Goal: Task Accomplishment & Management: Use online tool/utility

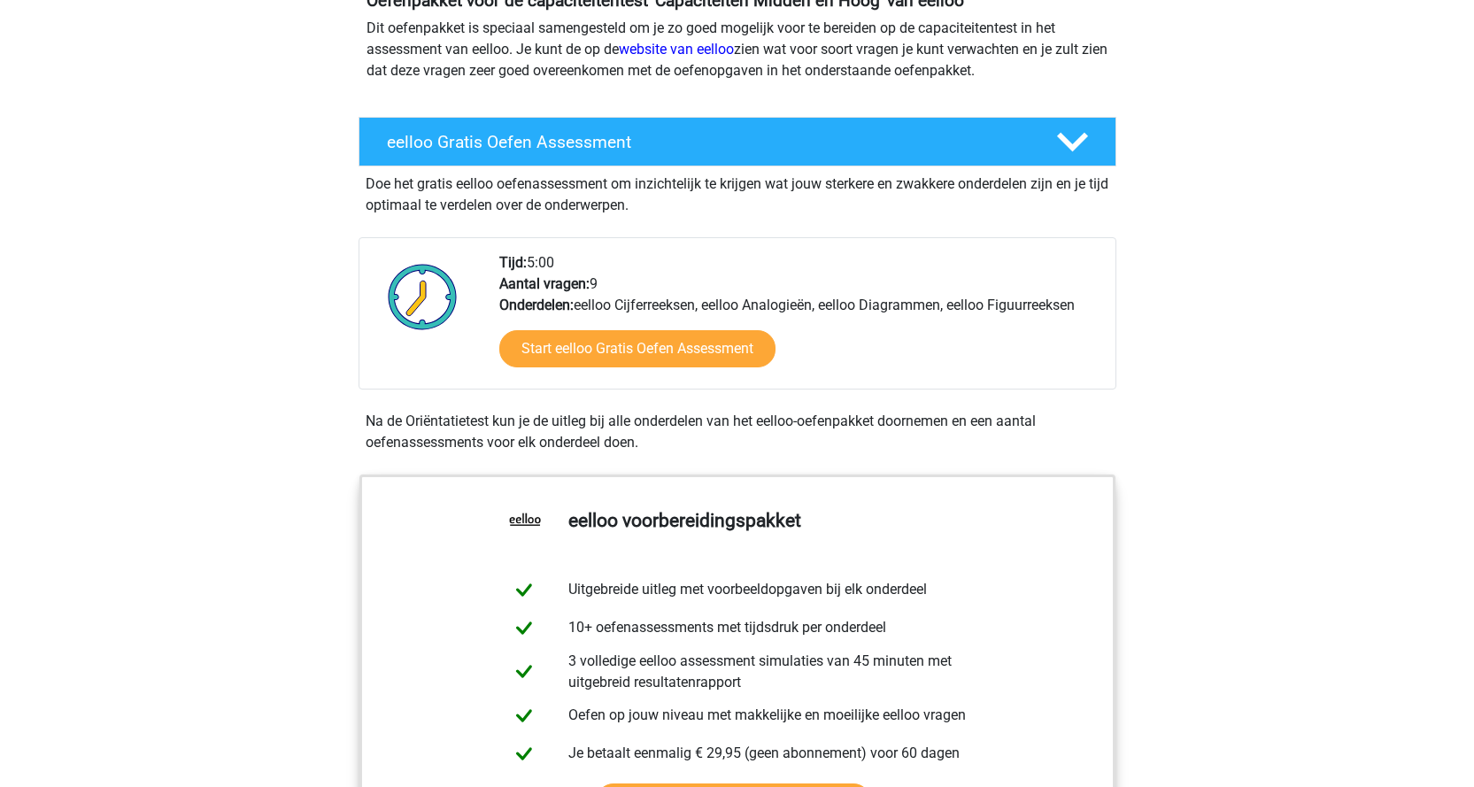
scroll to position [266, 0]
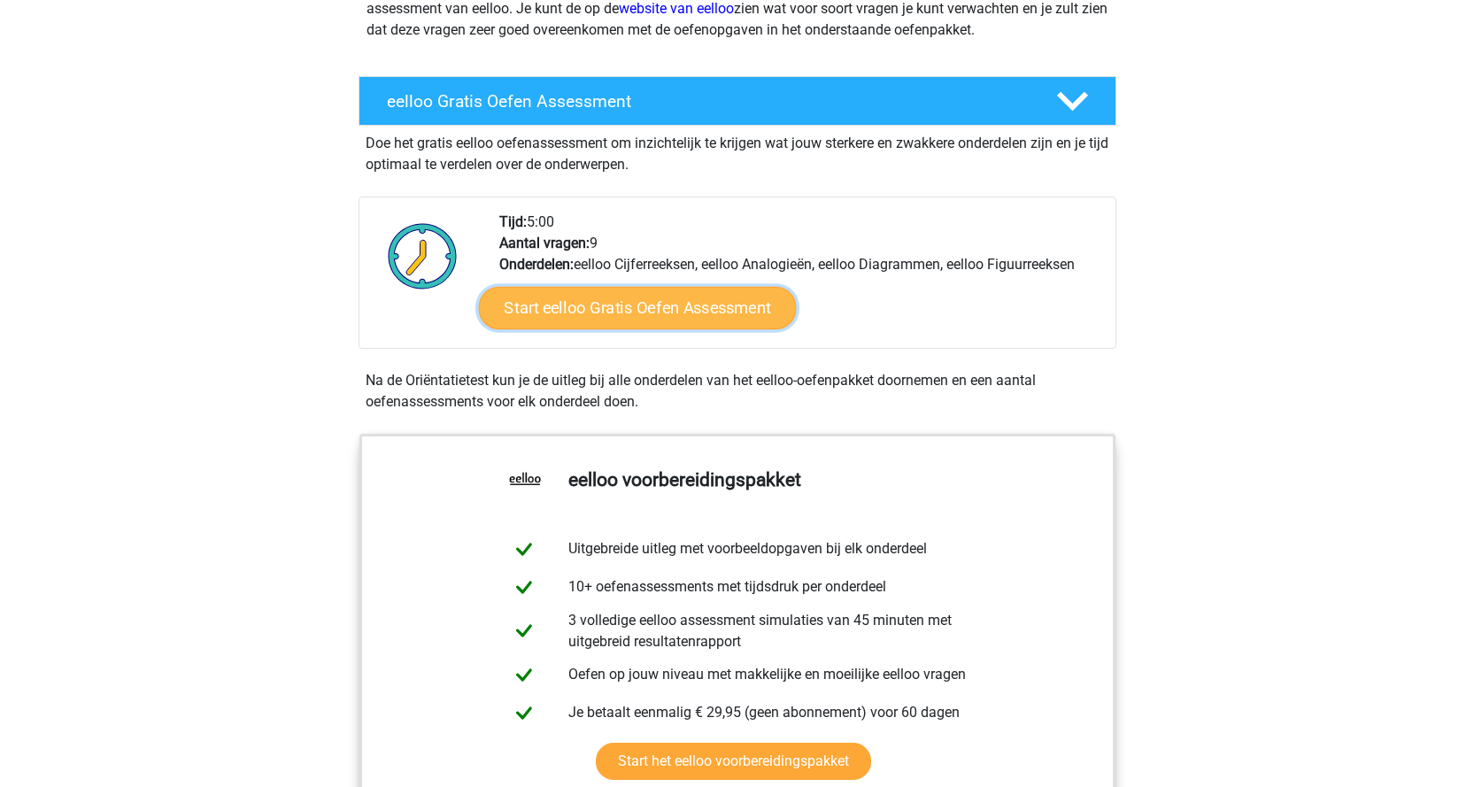
click at [621, 313] on link "Start eelloo Gratis Oefen Assessment" at bounding box center [637, 308] width 318 height 42
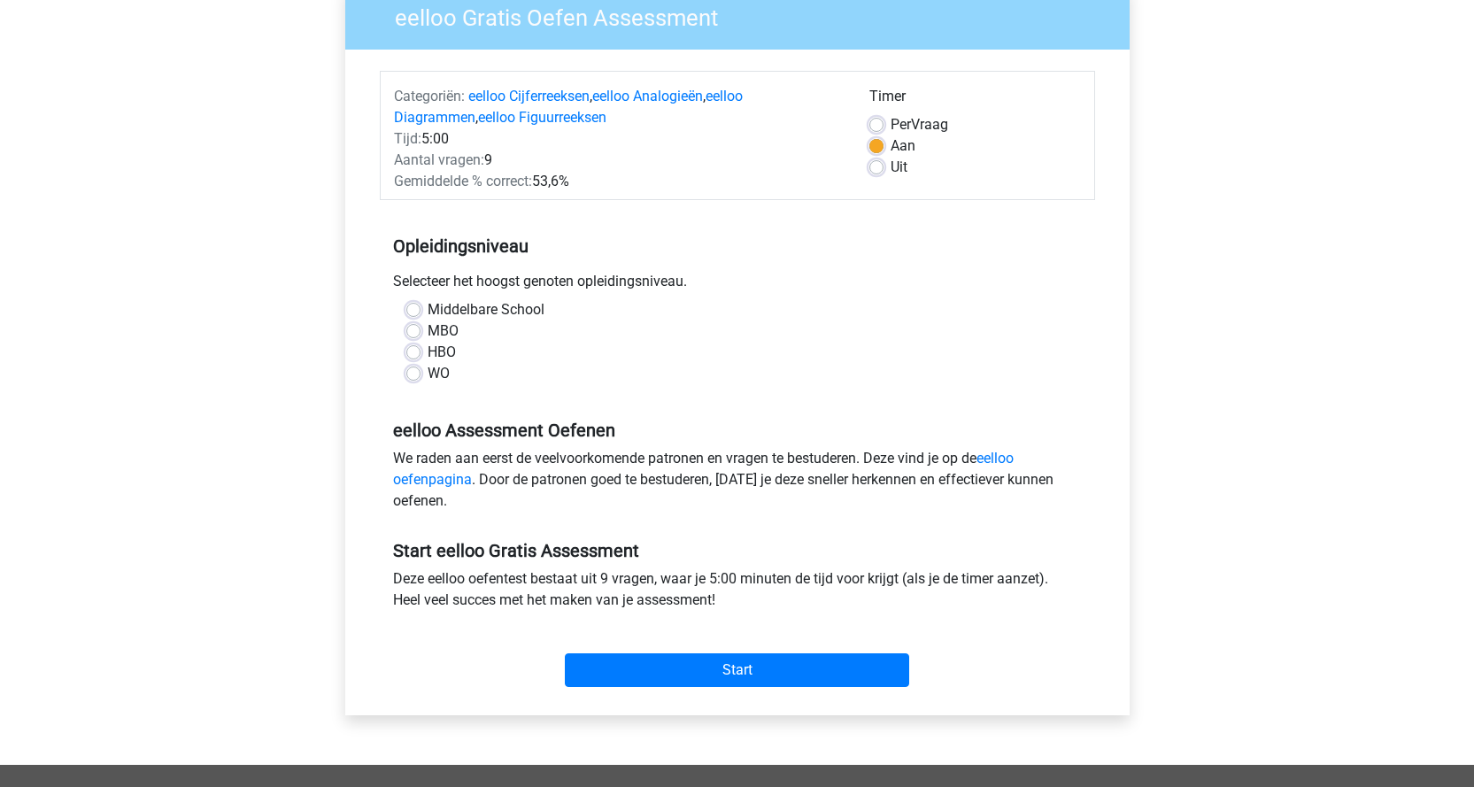
scroll to position [177, 0]
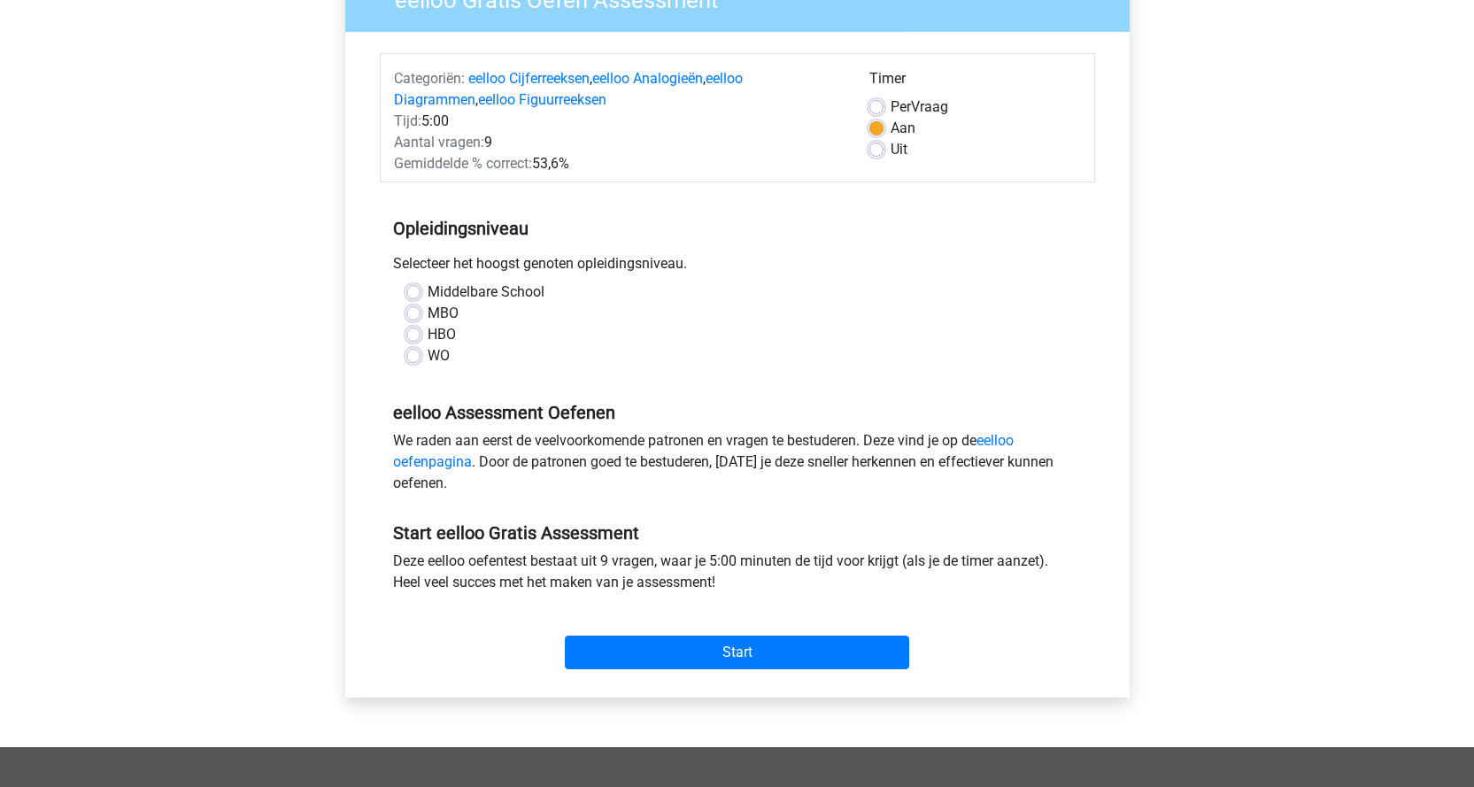
click at [428, 313] on label "MBO" at bounding box center [443, 313] width 31 height 21
click at [412, 313] on input "MBO" at bounding box center [413, 312] width 14 height 18
radio input "true"
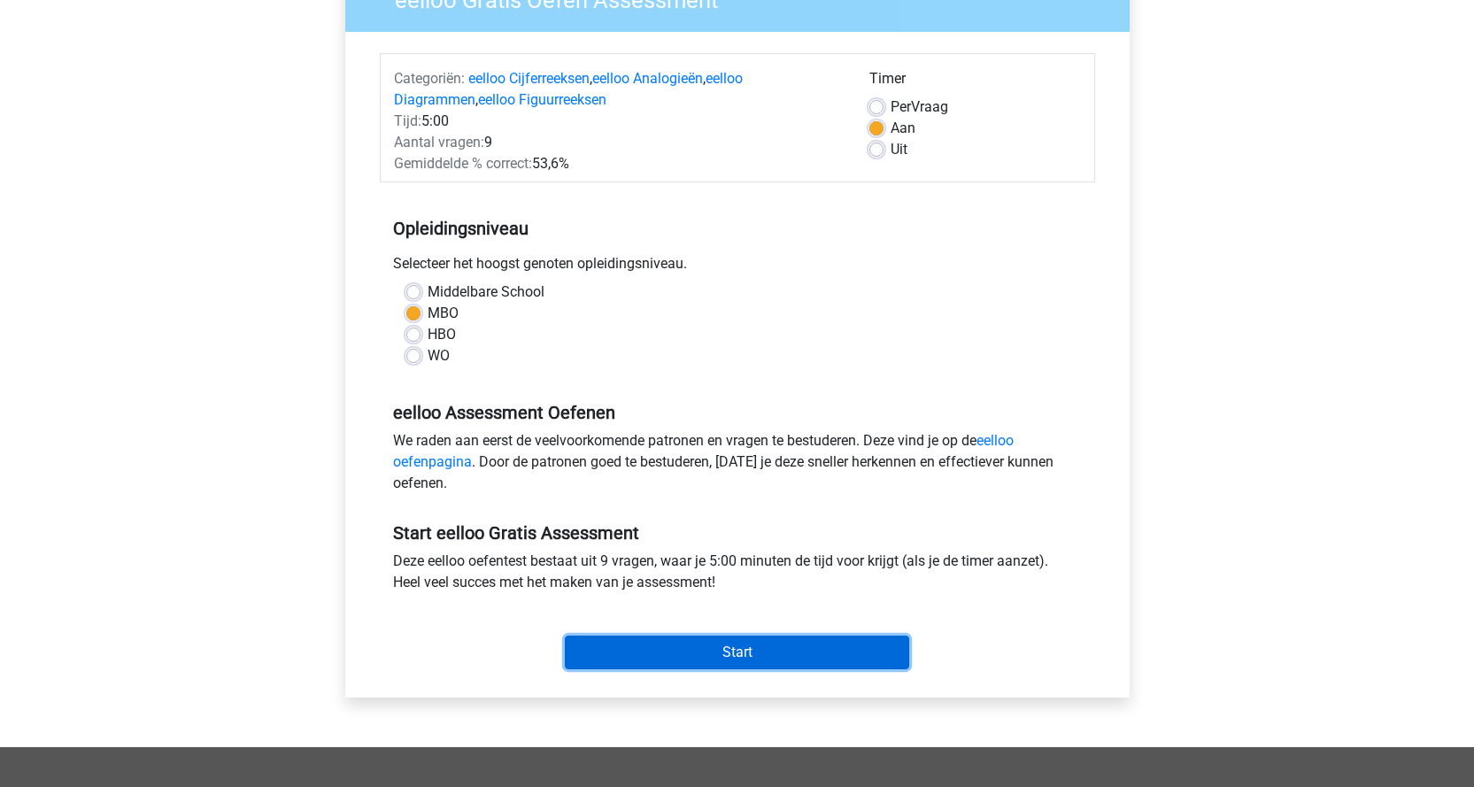
click at [719, 662] on input "Start" at bounding box center [737, 653] width 344 height 34
click at [891, 150] on label "Uit" at bounding box center [899, 149] width 17 height 21
click at [879, 150] on input "Uit" at bounding box center [876, 148] width 14 height 18
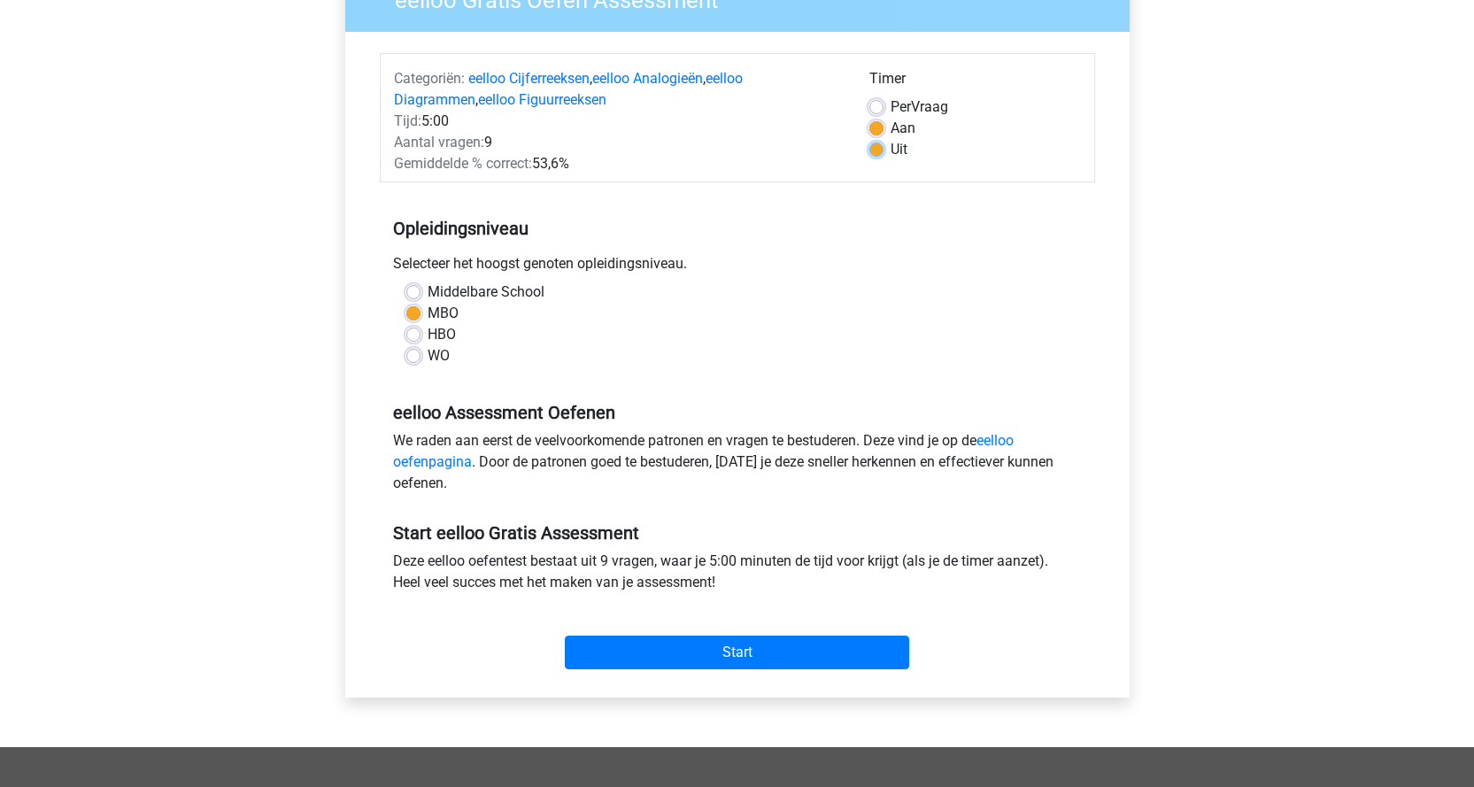
radio input "true"
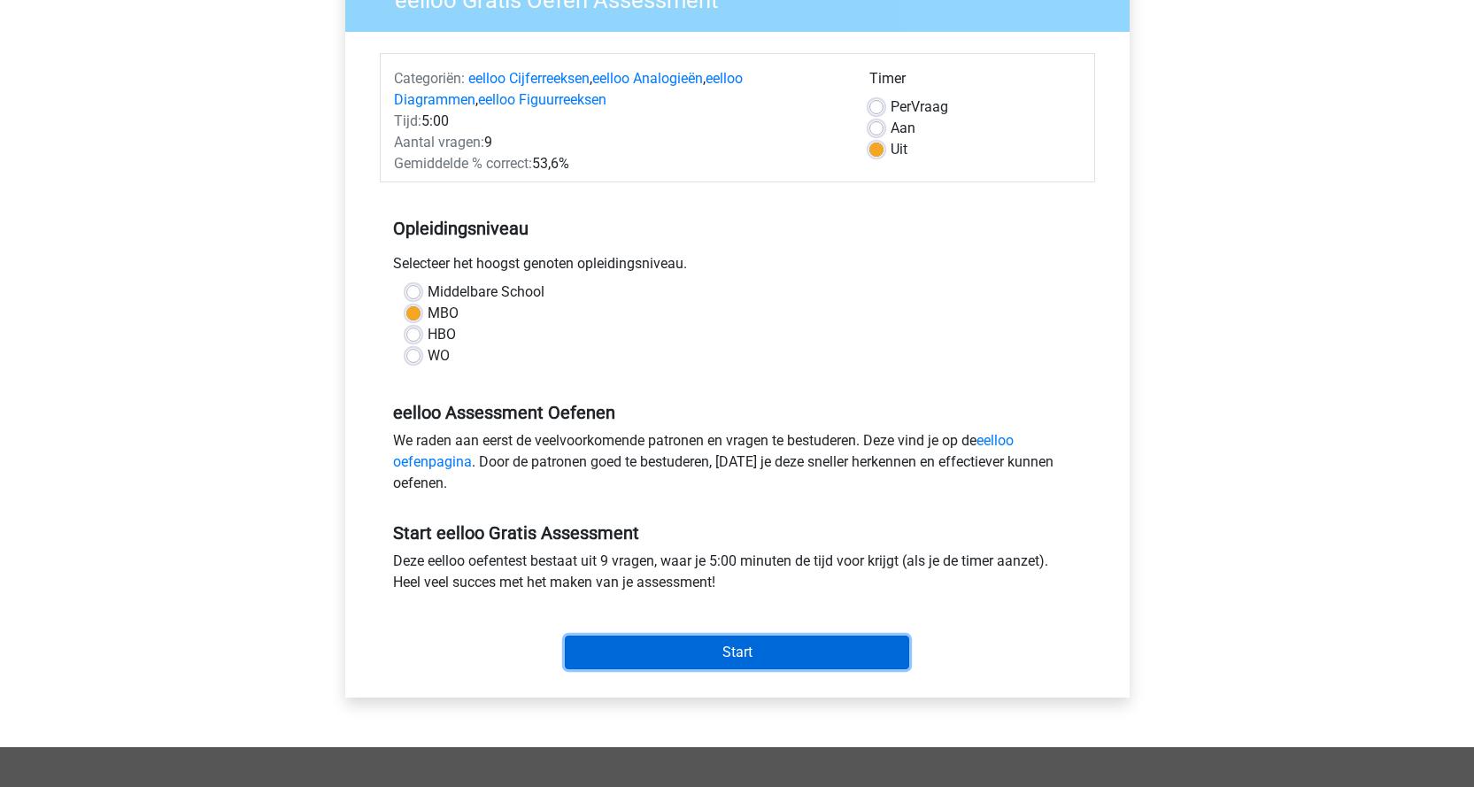
click at [703, 661] on input "Start" at bounding box center [737, 653] width 344 height 34
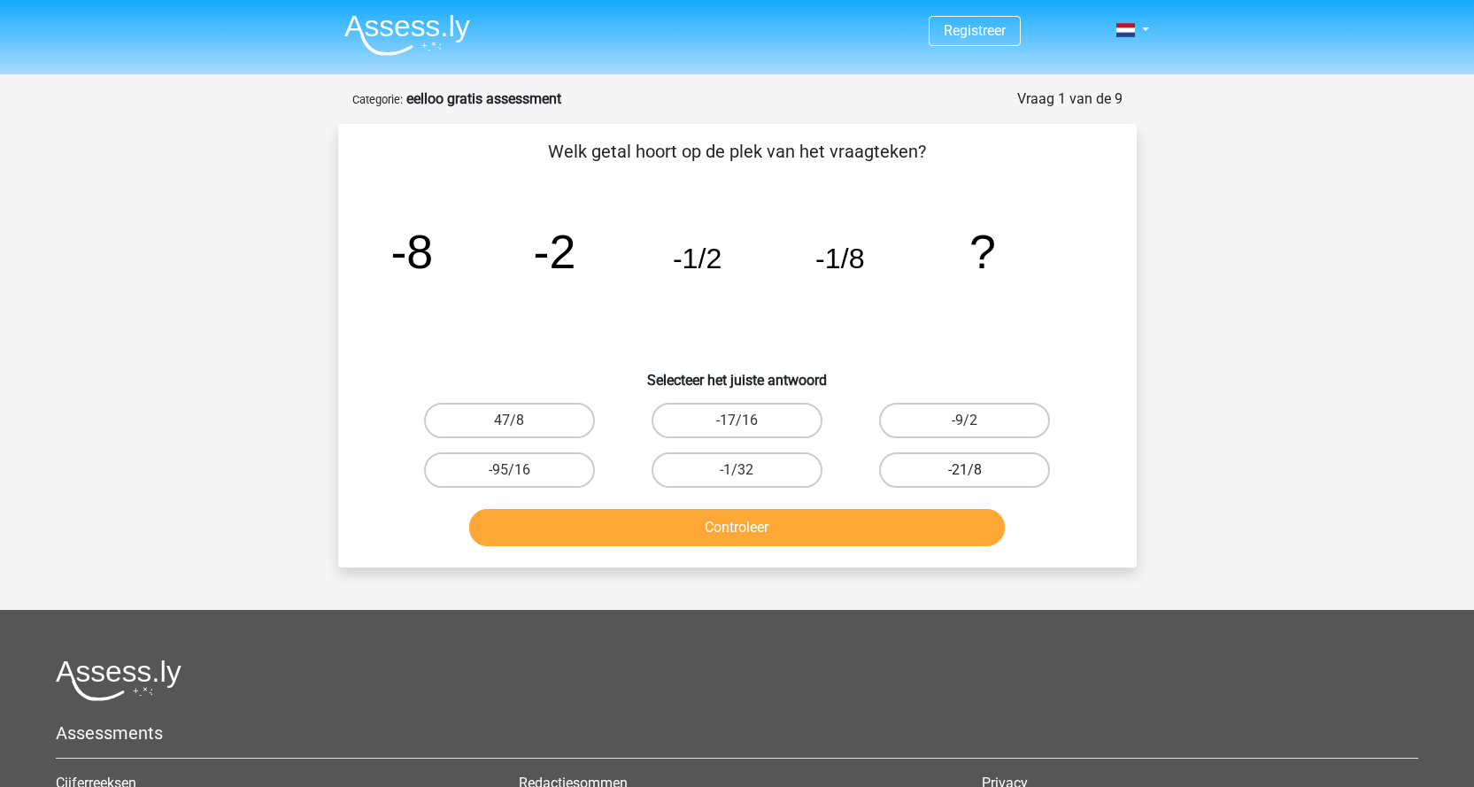
click at [938, 469] on label "-21/8" at bounding box center [964, 469] width 171 height 35
click at [965, 470] on input "-21/8" at bounding box center [971, 476] width 12 height 12
radio input "true"
click at [859, 534] on button "Controleer" at bounding box center [737, 527] width 536 height 37
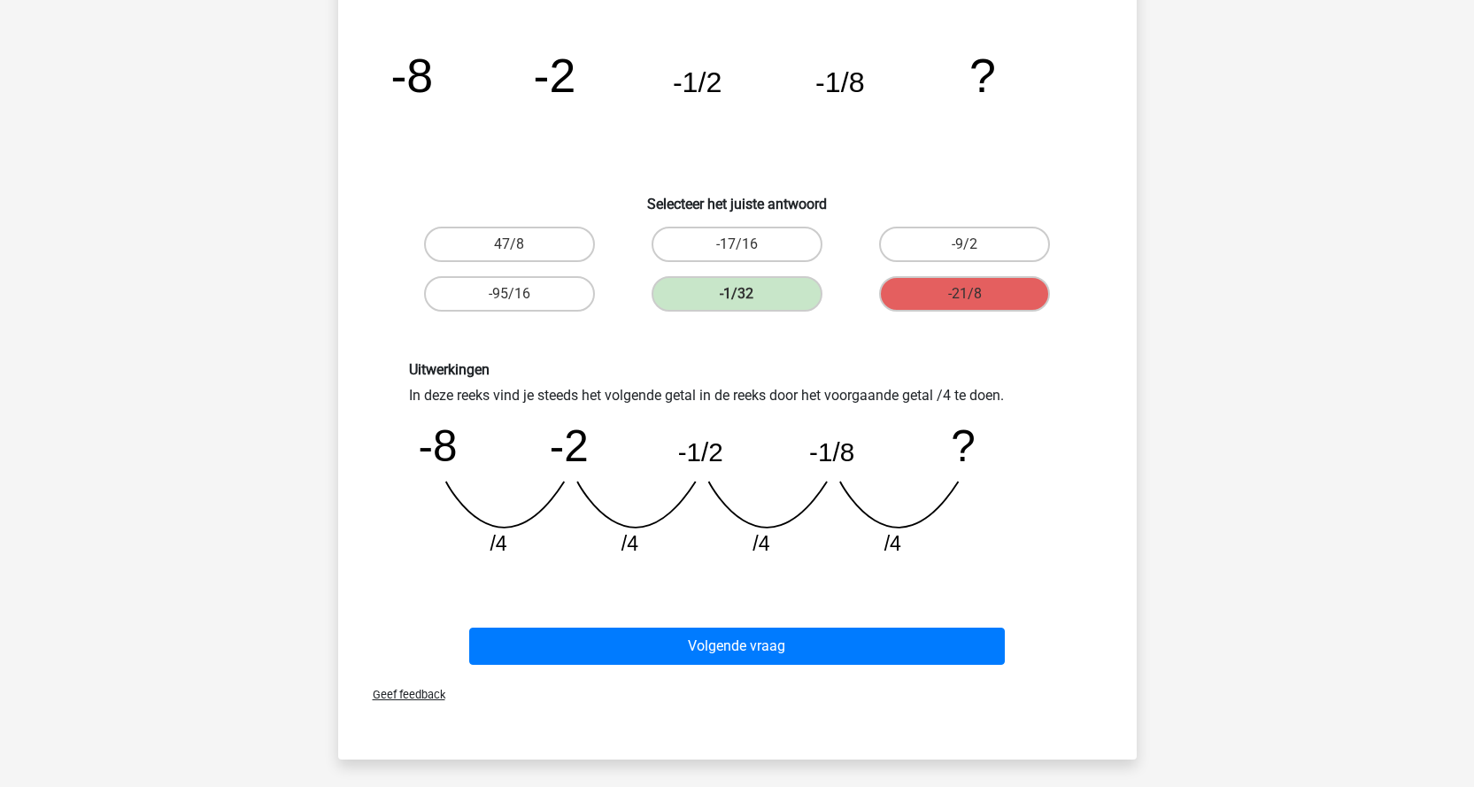
scroll to position [177, 0]
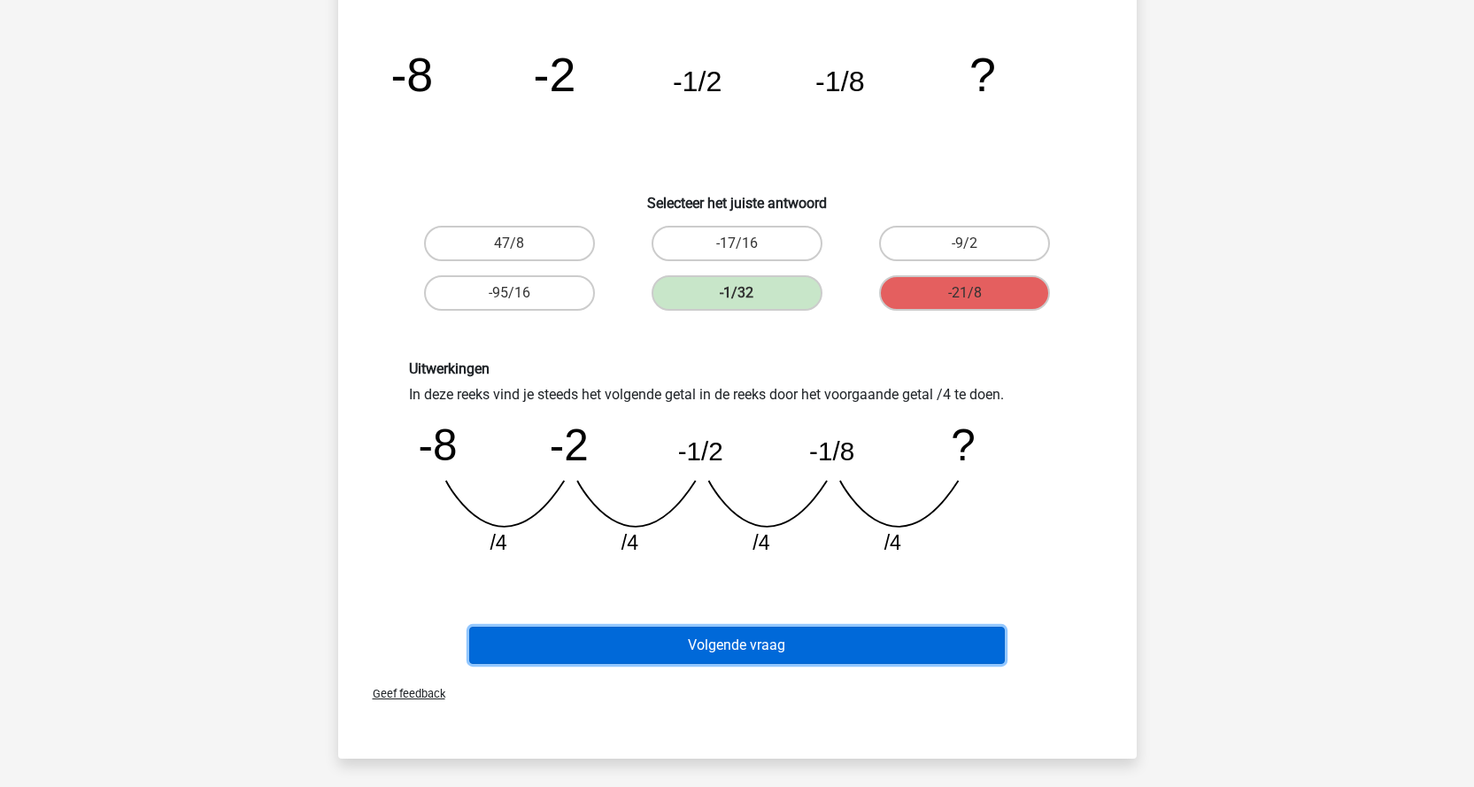
click at [737, 648] on button "Volgende vraag" at bounding box center [737, 645] width 536 height 37
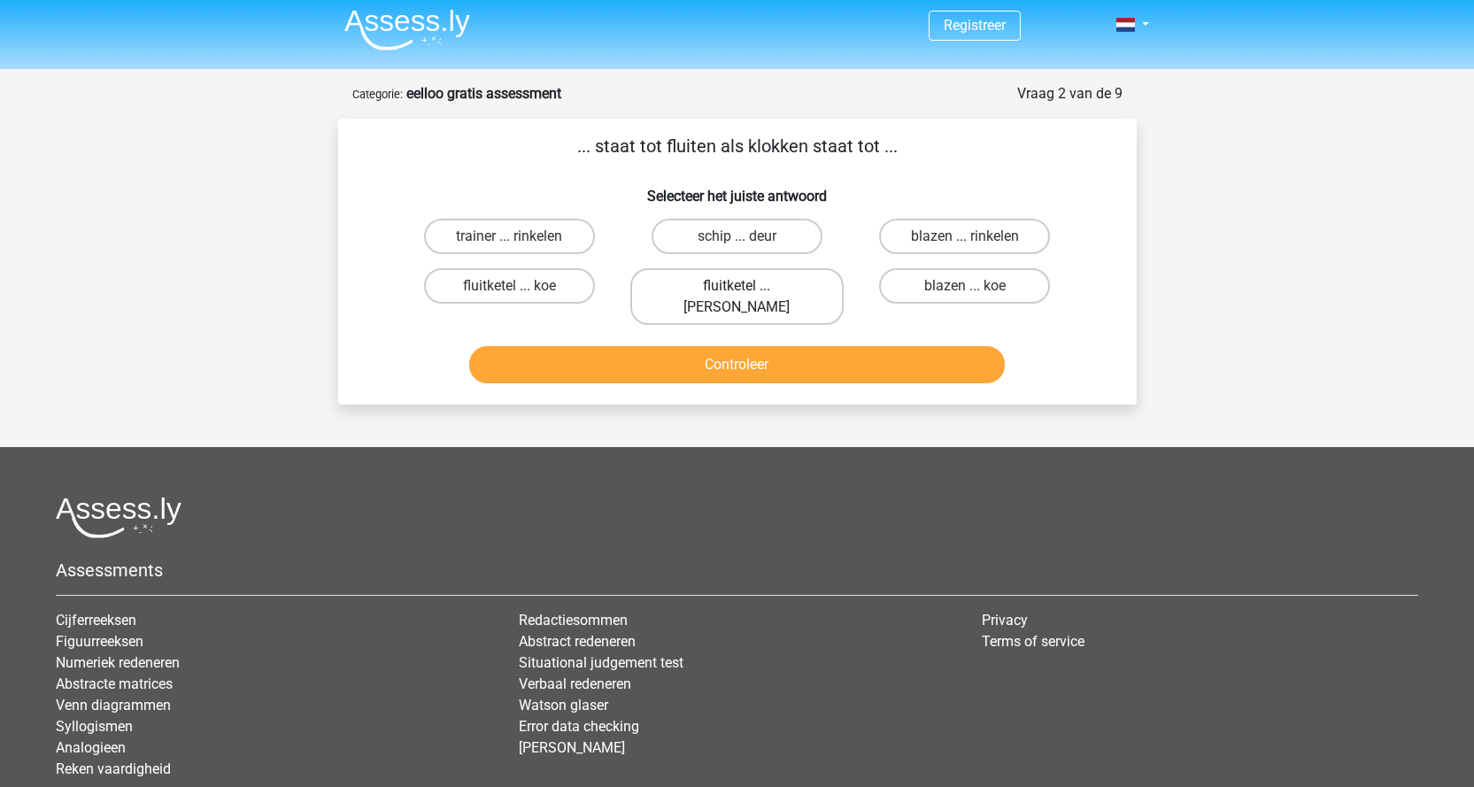
scroll to position [0, 0]
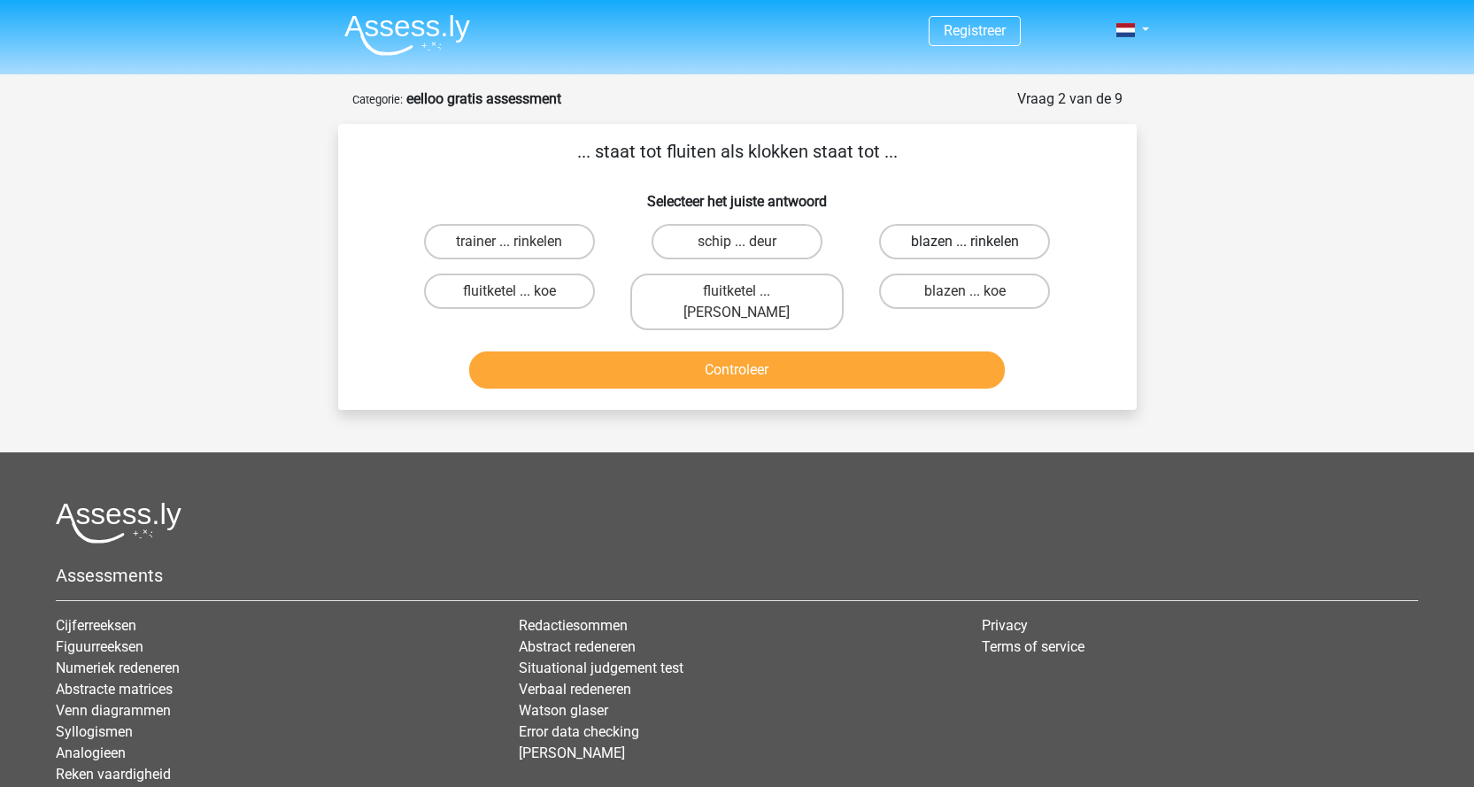
click at [944, 258] on label "blazen ... rinkelen" at bounding box center [964, 241] width 171 height 35
click at [965, 253] on input "blazen ... rinkelen" at bounding box center [971, 248] width 12 height 12
radio input "true"
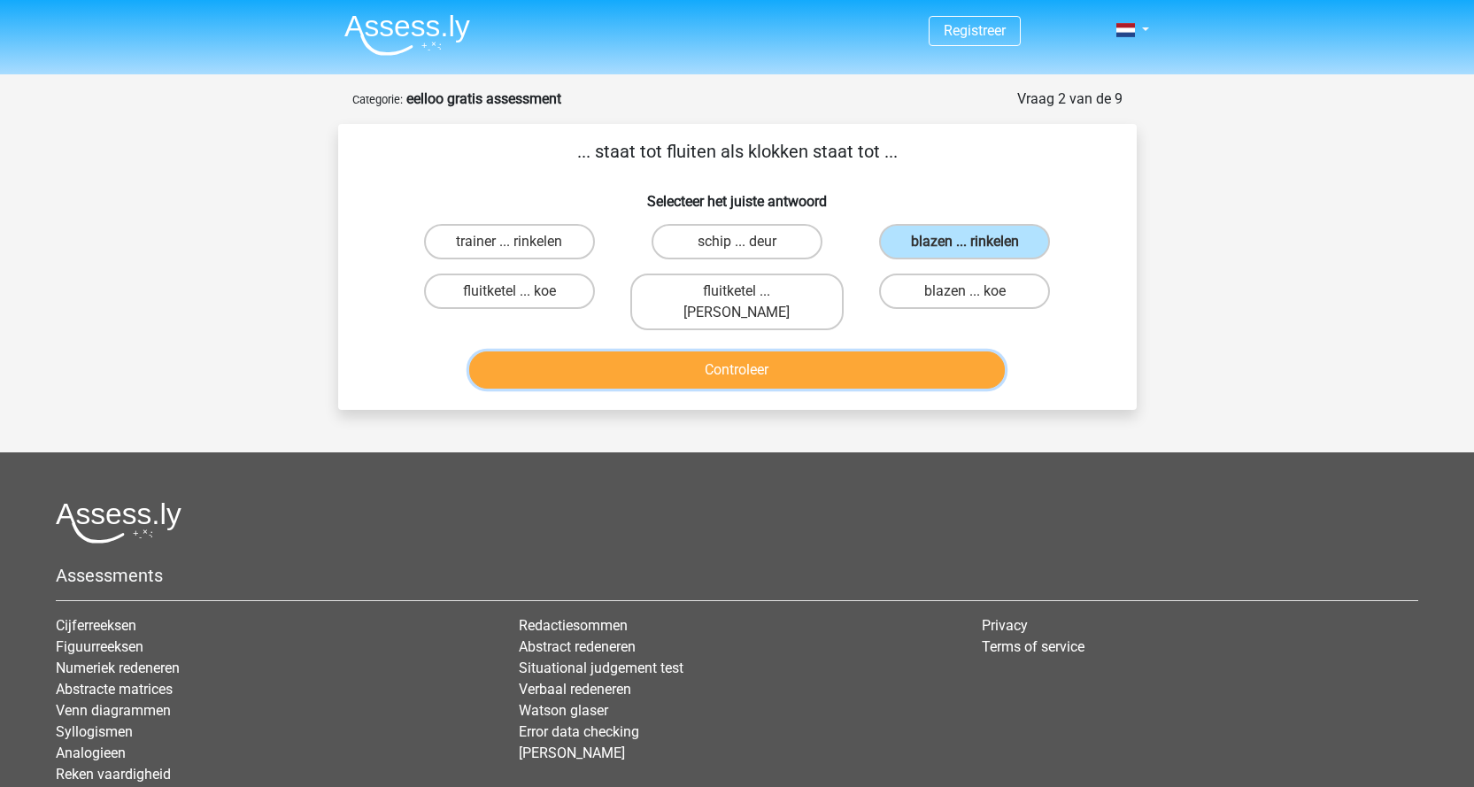
click at [813, 351] on button "Controleer" at bounding box center [737, 369] width 536 height 37
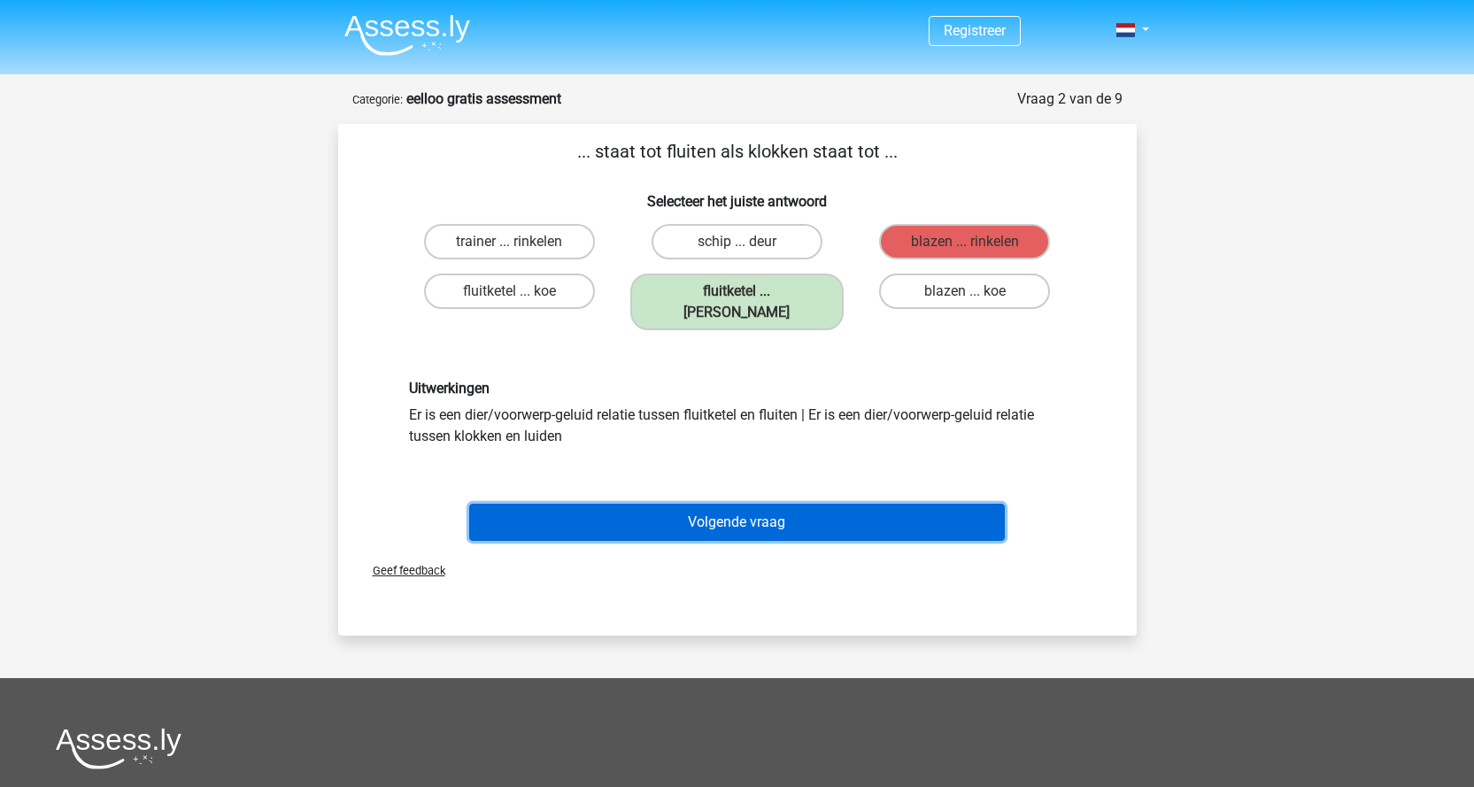
click at [643, 504] on button "Volgende vraag" at bounding box center [737, 522] width 536 height 37
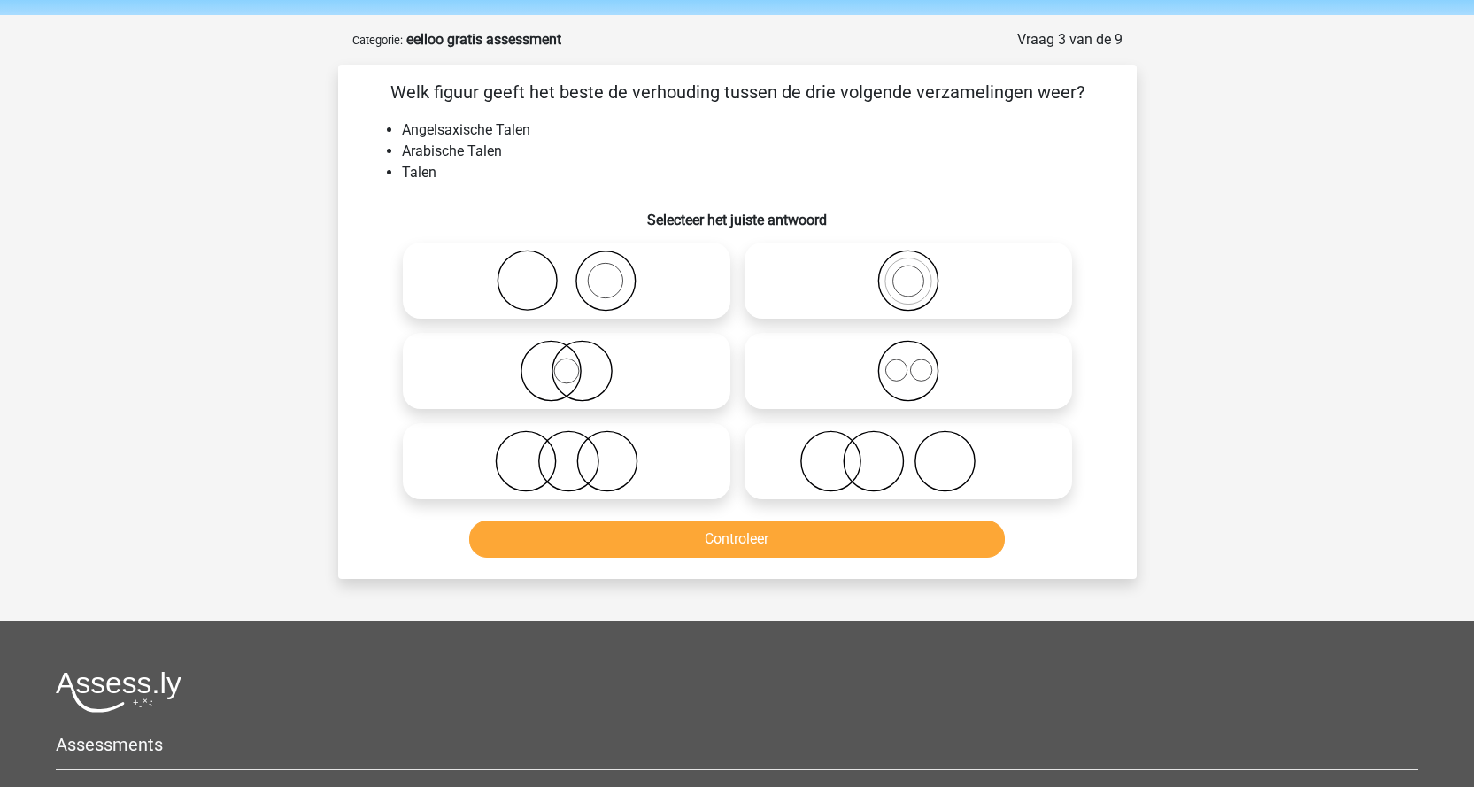
scroll to position [89, 0]
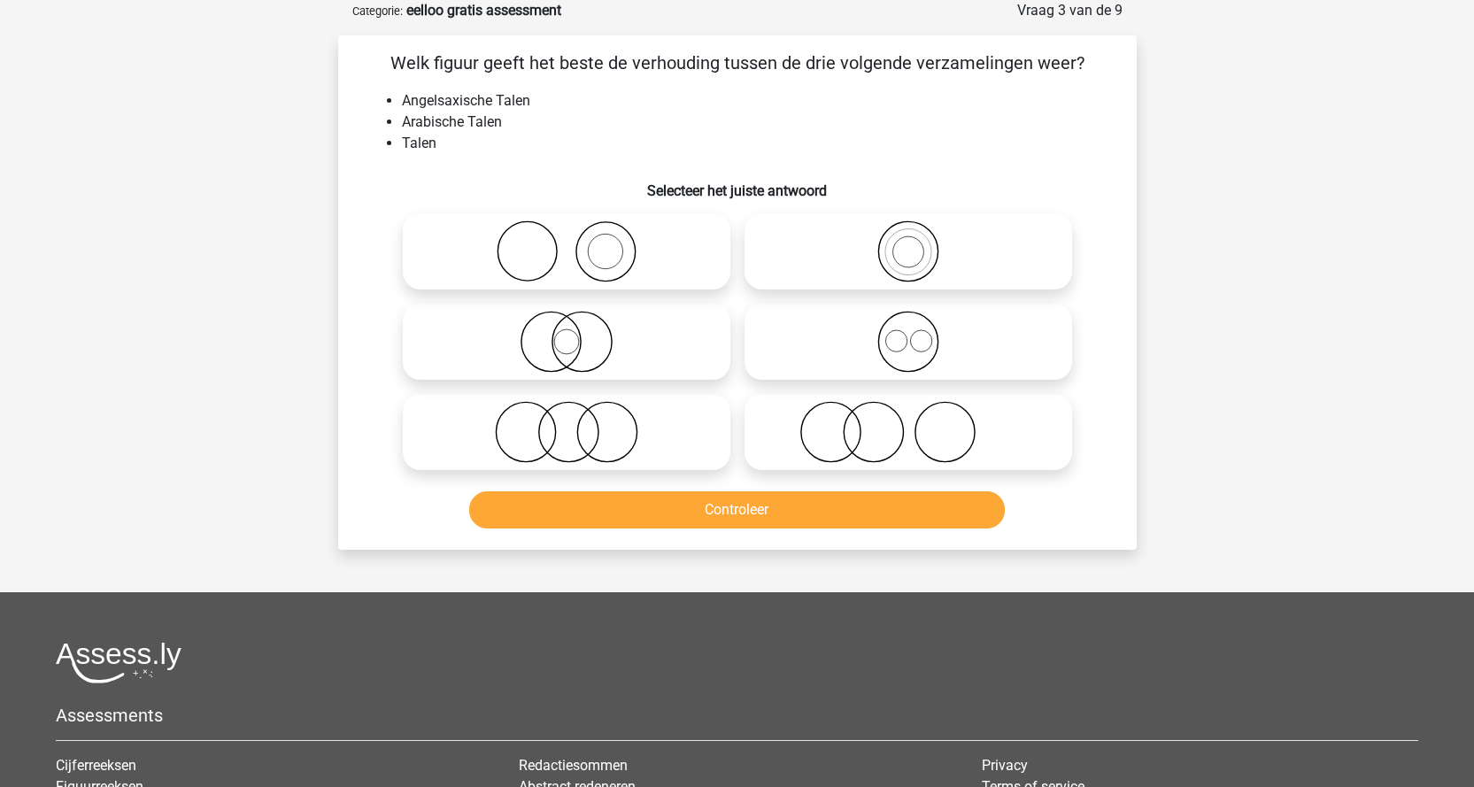
click at [910, 336] on icon at bounding box center [908, 342] width 313 height 62
click at [910, 333] on input "radio" at bounding box center [914, 327] width 12 height 12
radio input "true"
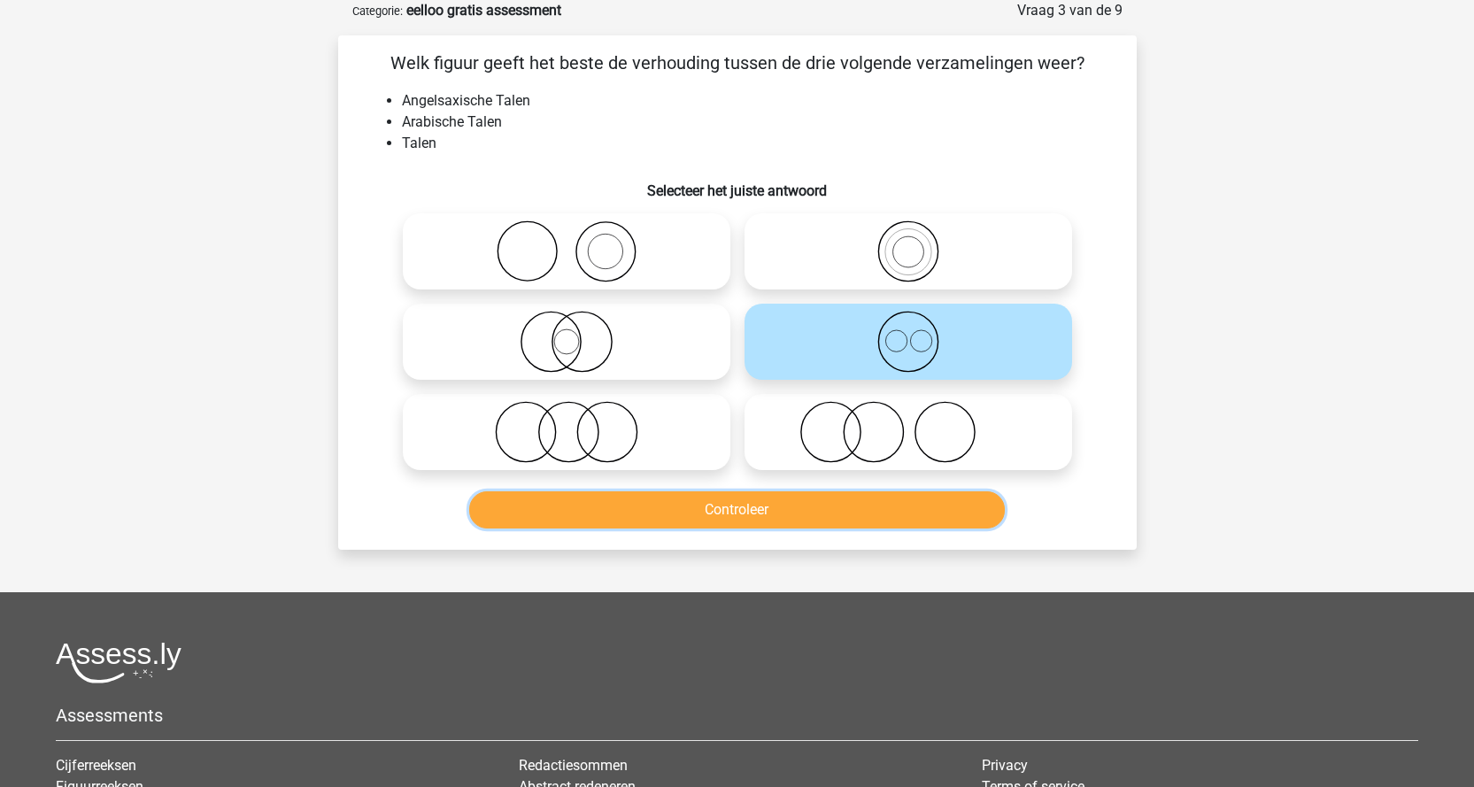
click at [646, 505] on button "Controleer" at bounding box center [737, 509] width 536 height 37
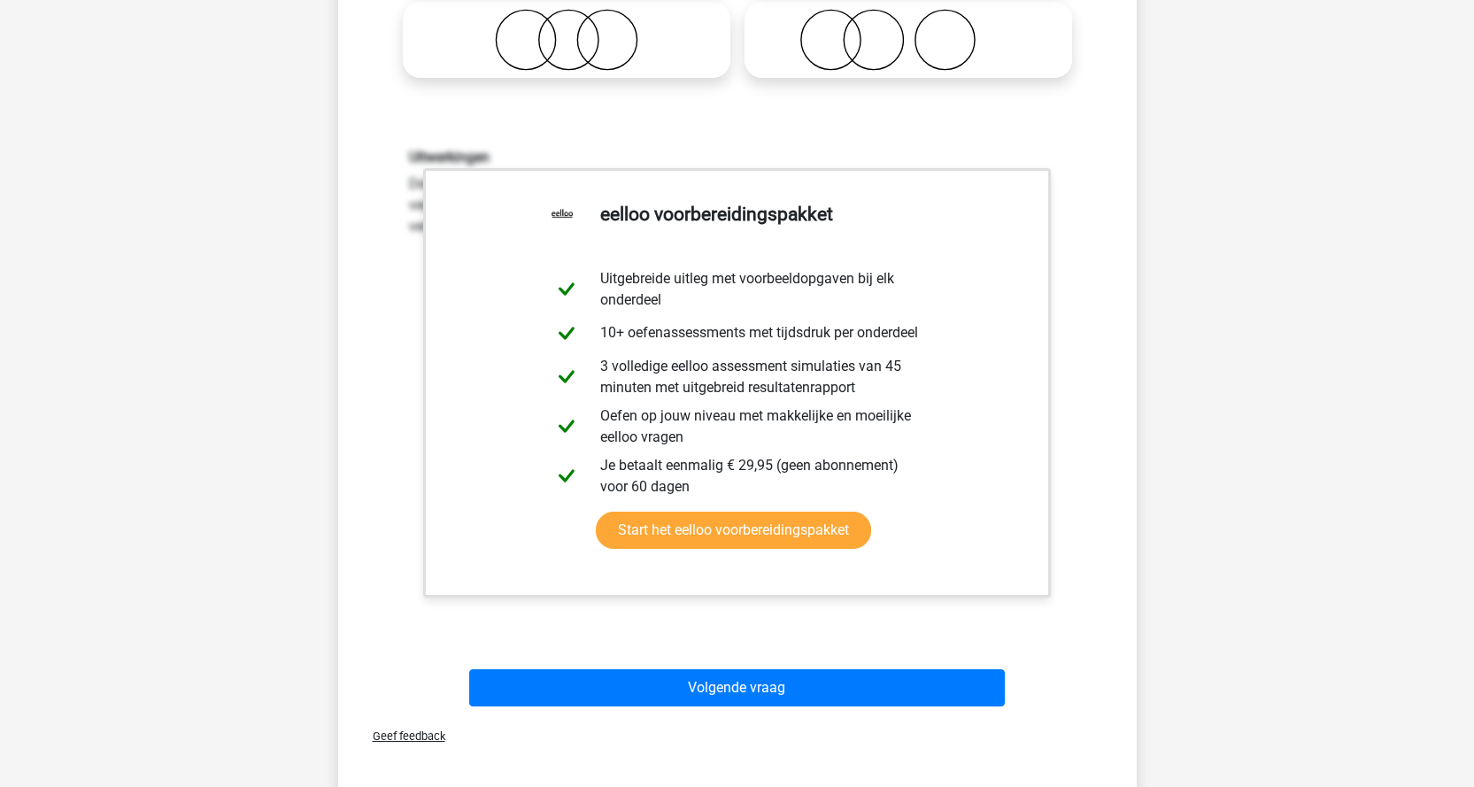
scroll to position [708, 0]
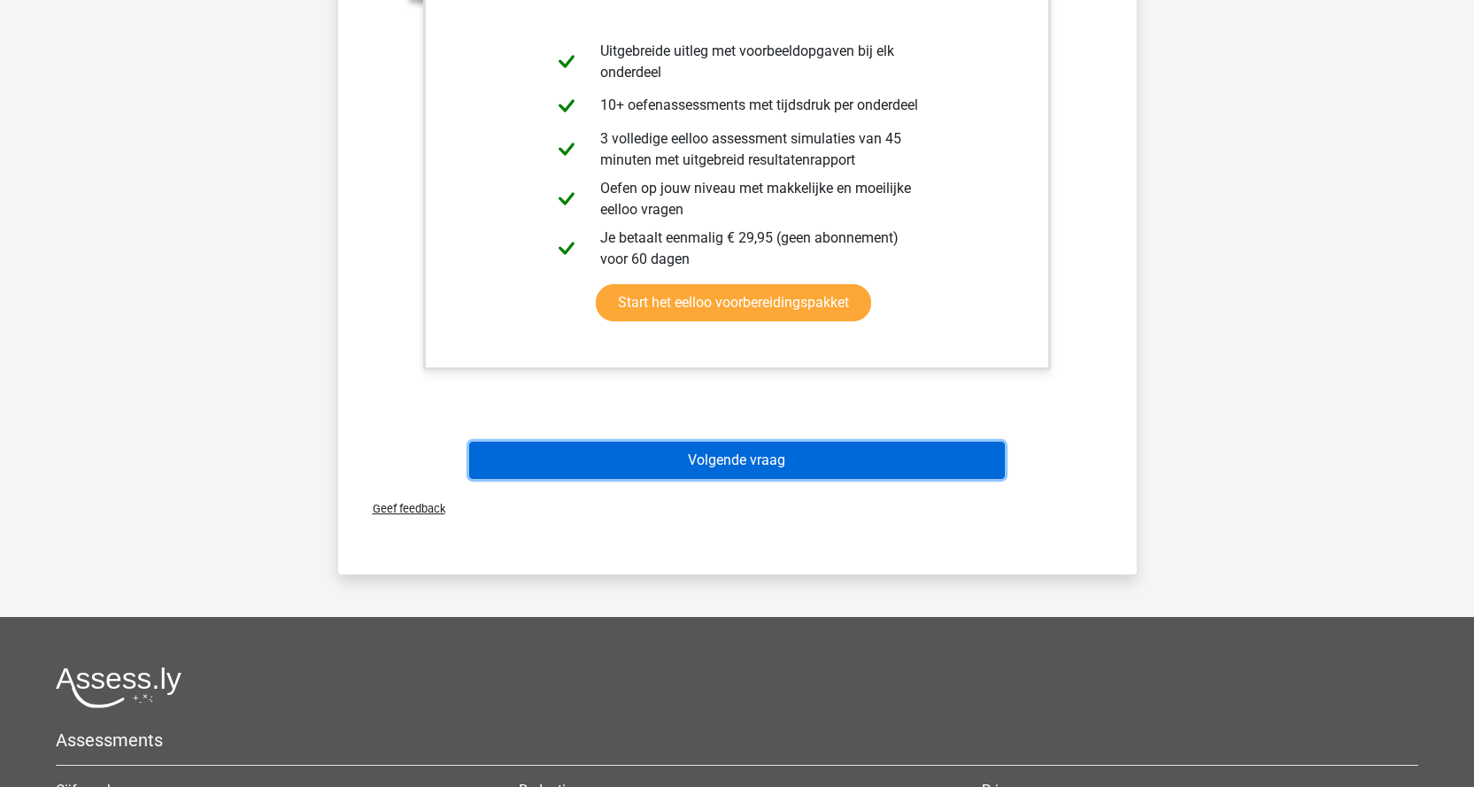
click at [860, 472] on button "Volgende vraag" at bounding box center [737, 460] width 536 height 37
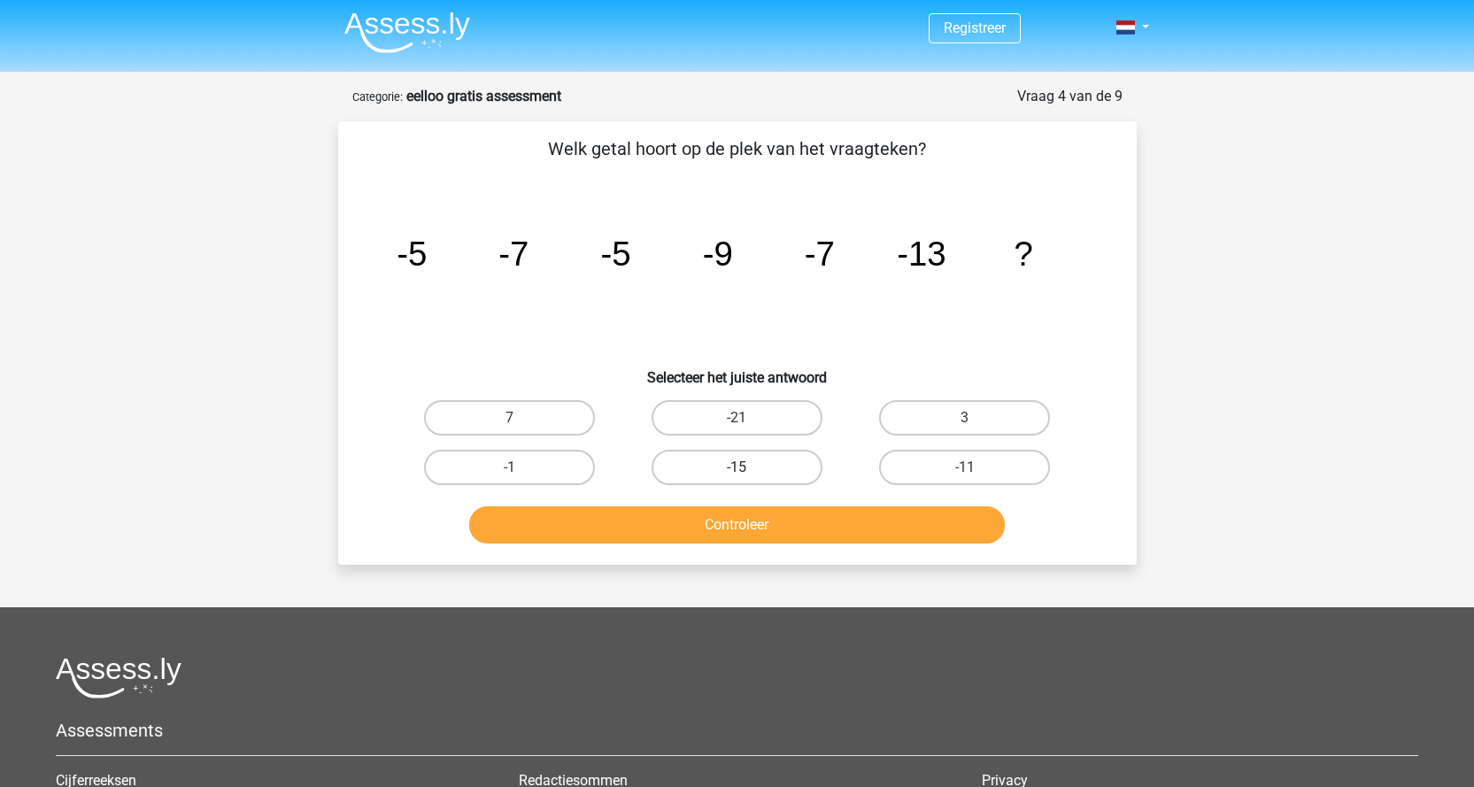
scroll to position [0, 0]
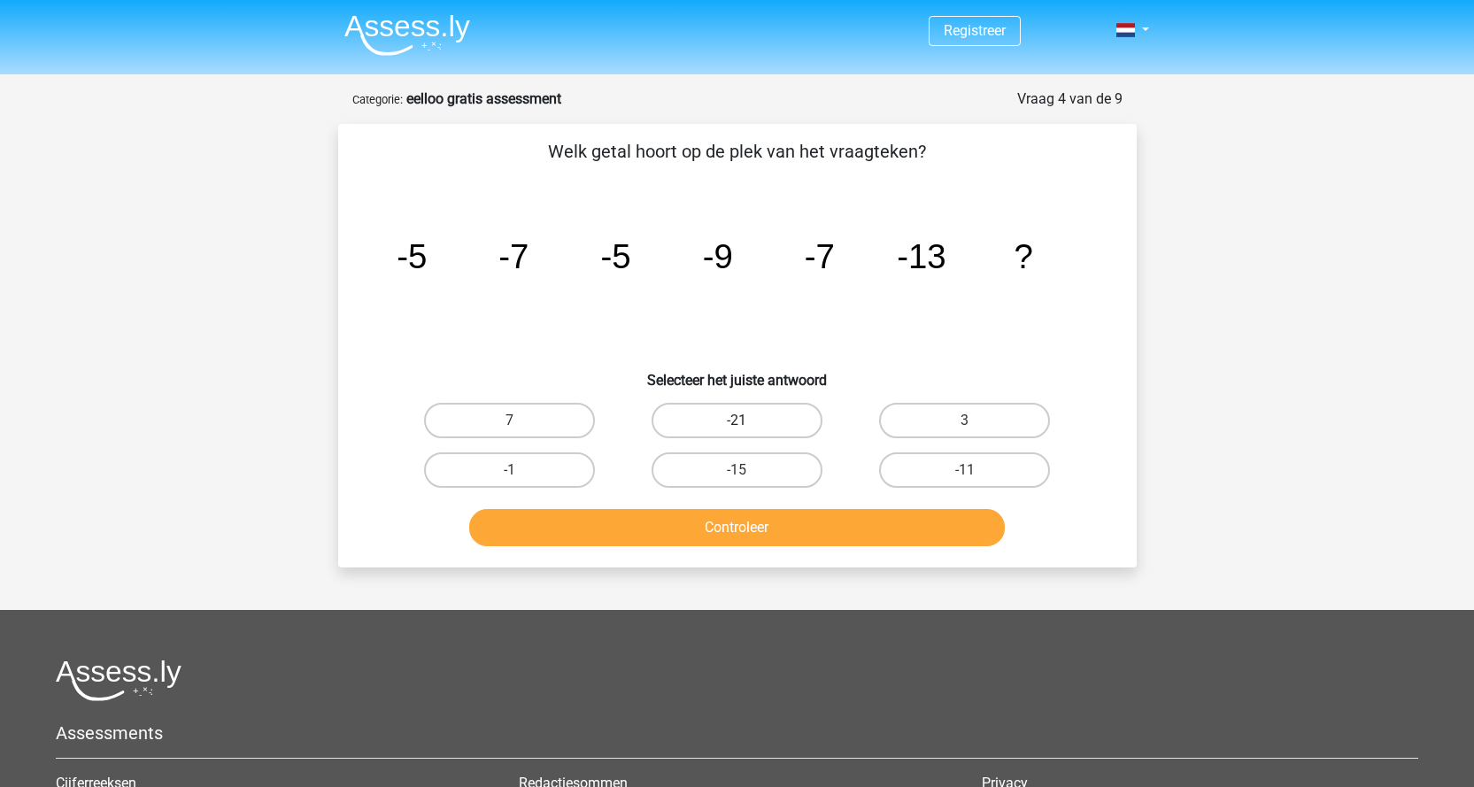
click at [765, 428] on label "-21" at bounding box center [737, 420] width 171 height 35
click at [748, 428] on input "-21" at bounding box center [743, 427] width 12 height 12
radio input "true"
click at [745, 526] on button "Controleer" at bounding box center [737, 527] width 536 height 37
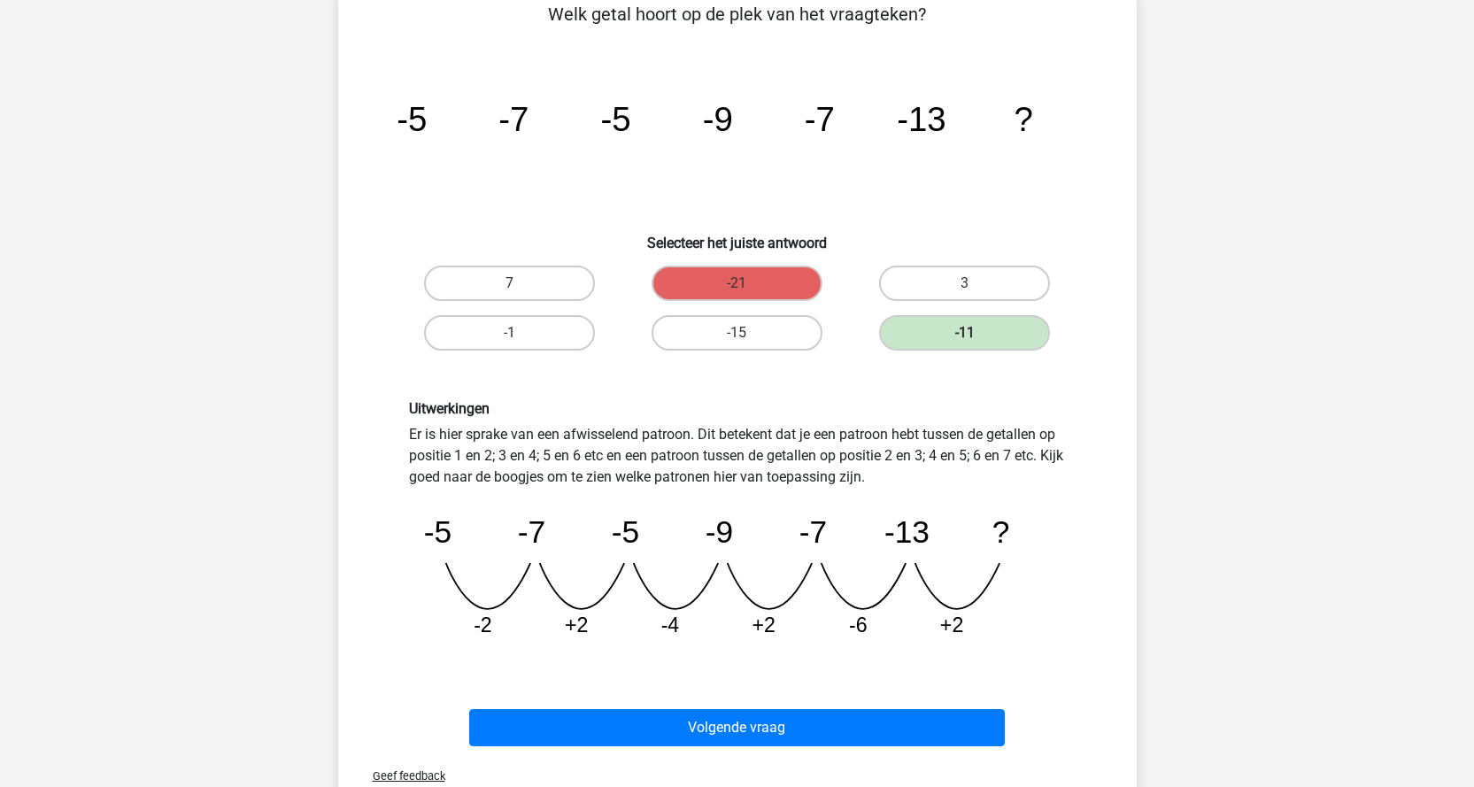
scroll to position [354, 0]
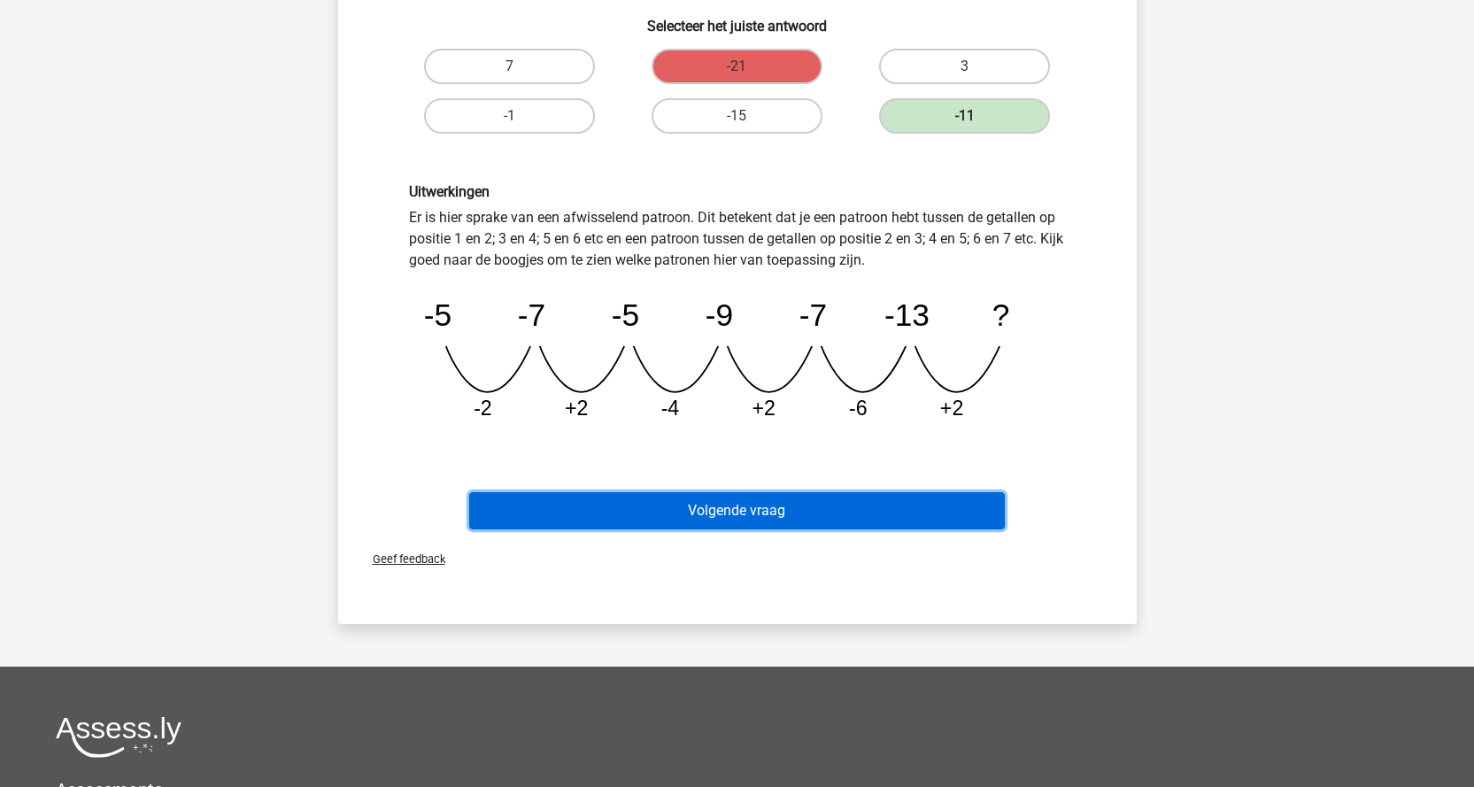
click at [752, 503] on button "Volgende vraag" at bounding box center [737, 510] width 536 height 37
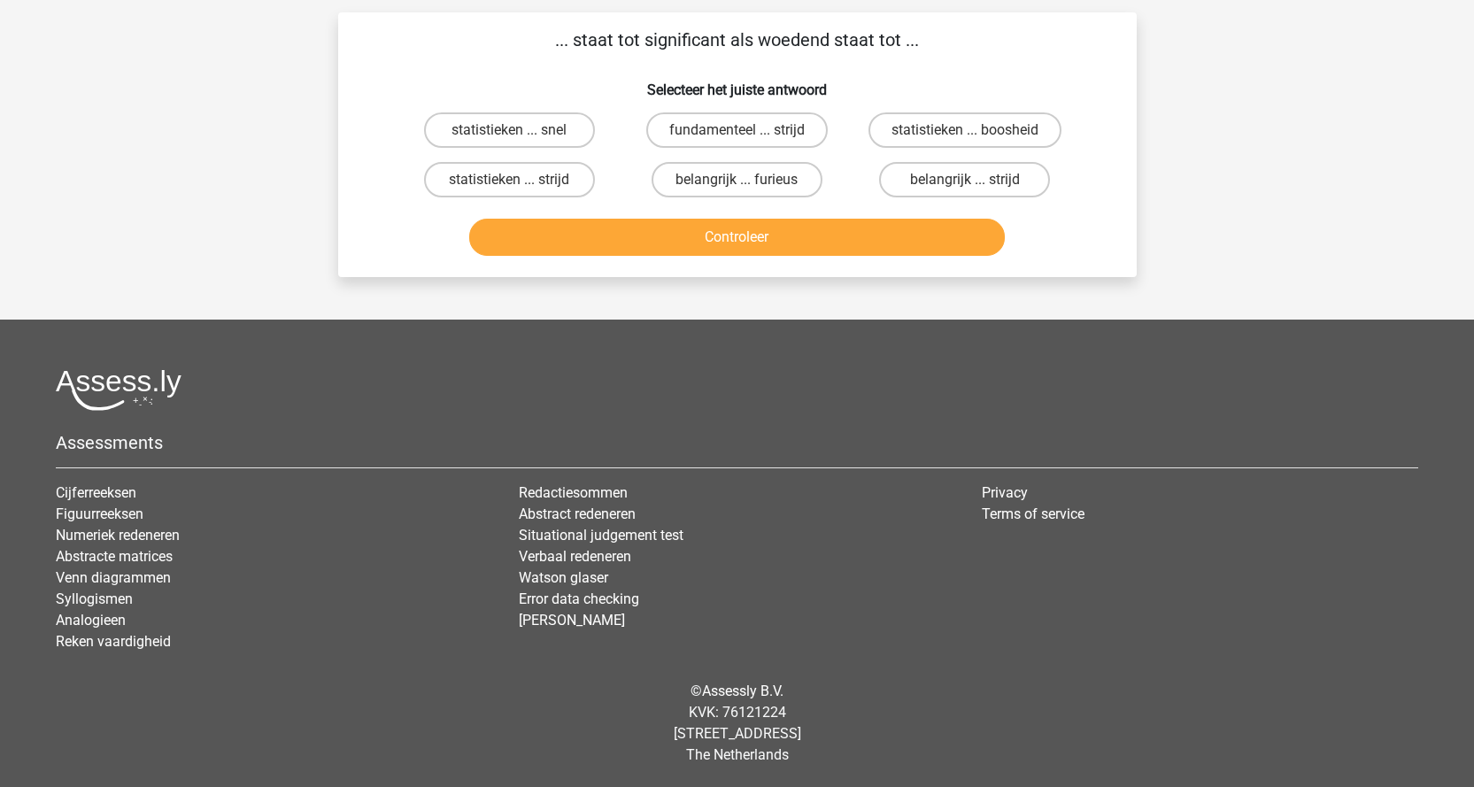
scroll to position [89, 0]
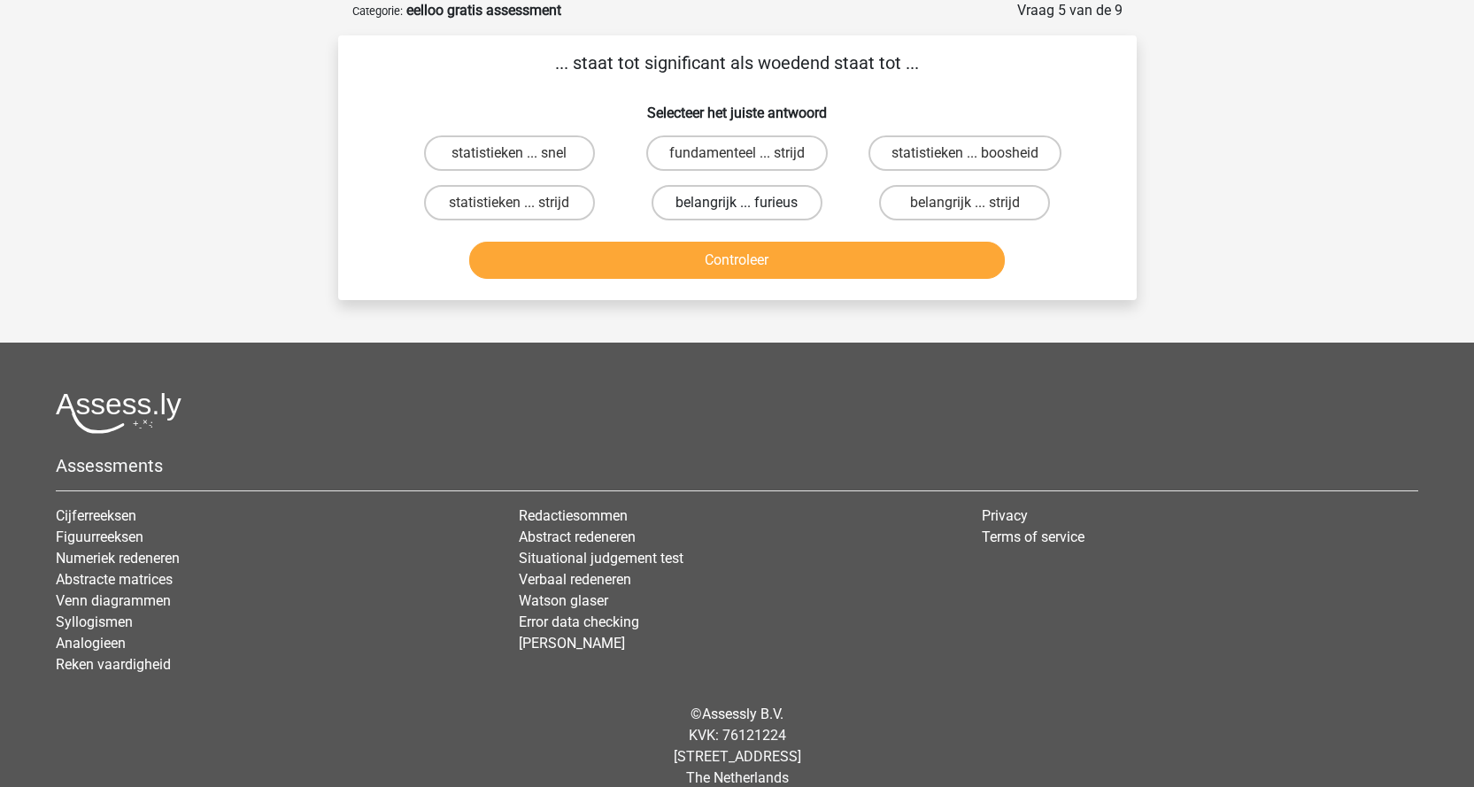
click at [753, 208] on label "belangrijk ... furieus" at bounding box center [737, 202] width 171 height 35
click at [748, 208] on input "belangrijk ... furieus" at bounding box center [743, 209] width 12 height 12
radio input "true"
click at [737, 254] on button "Controleer" at bounding box center [737, 260] width 536 height 37
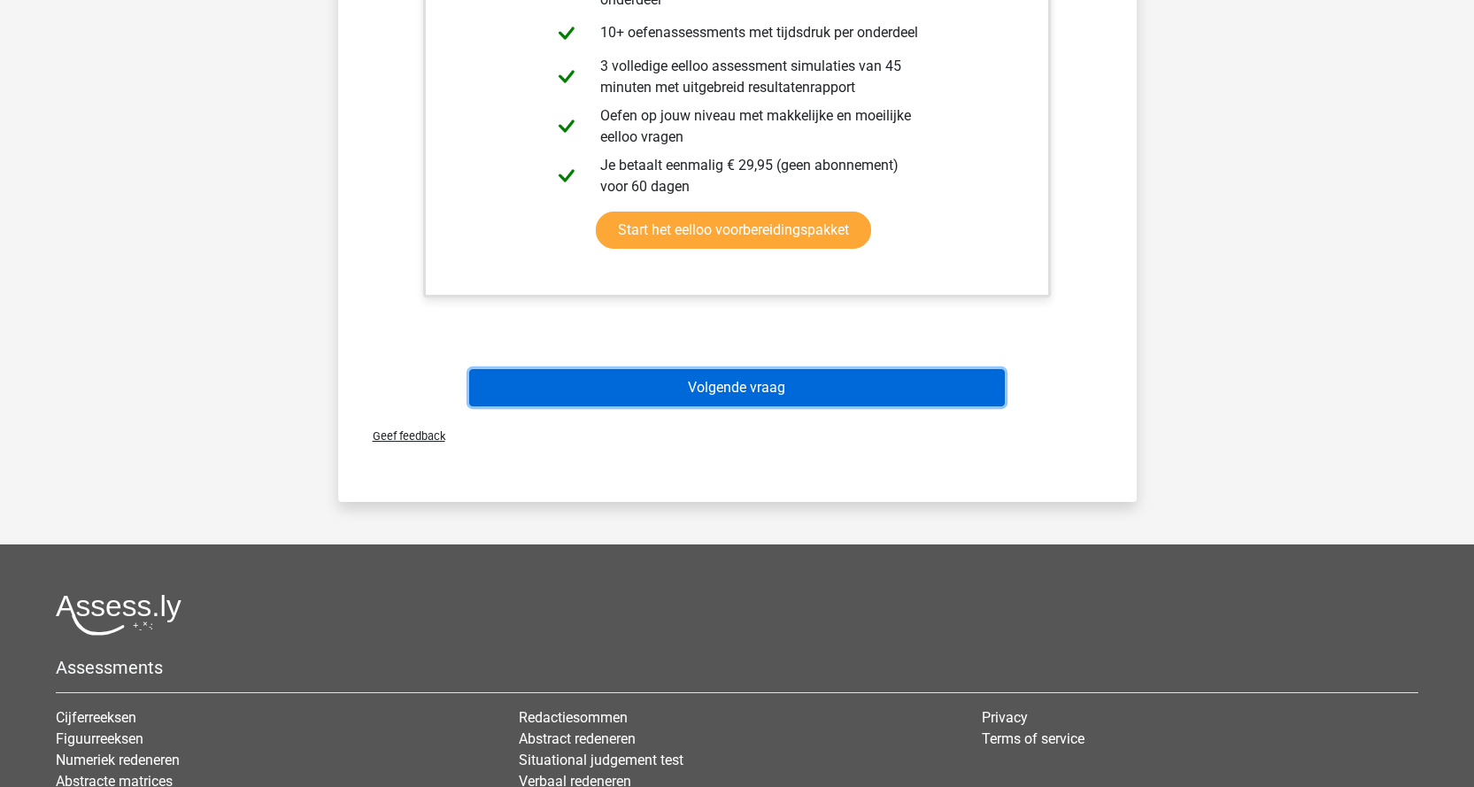
click at [837, 390] on button "Volgende vraag" at bounding box center [737, 387] width 536 height 37
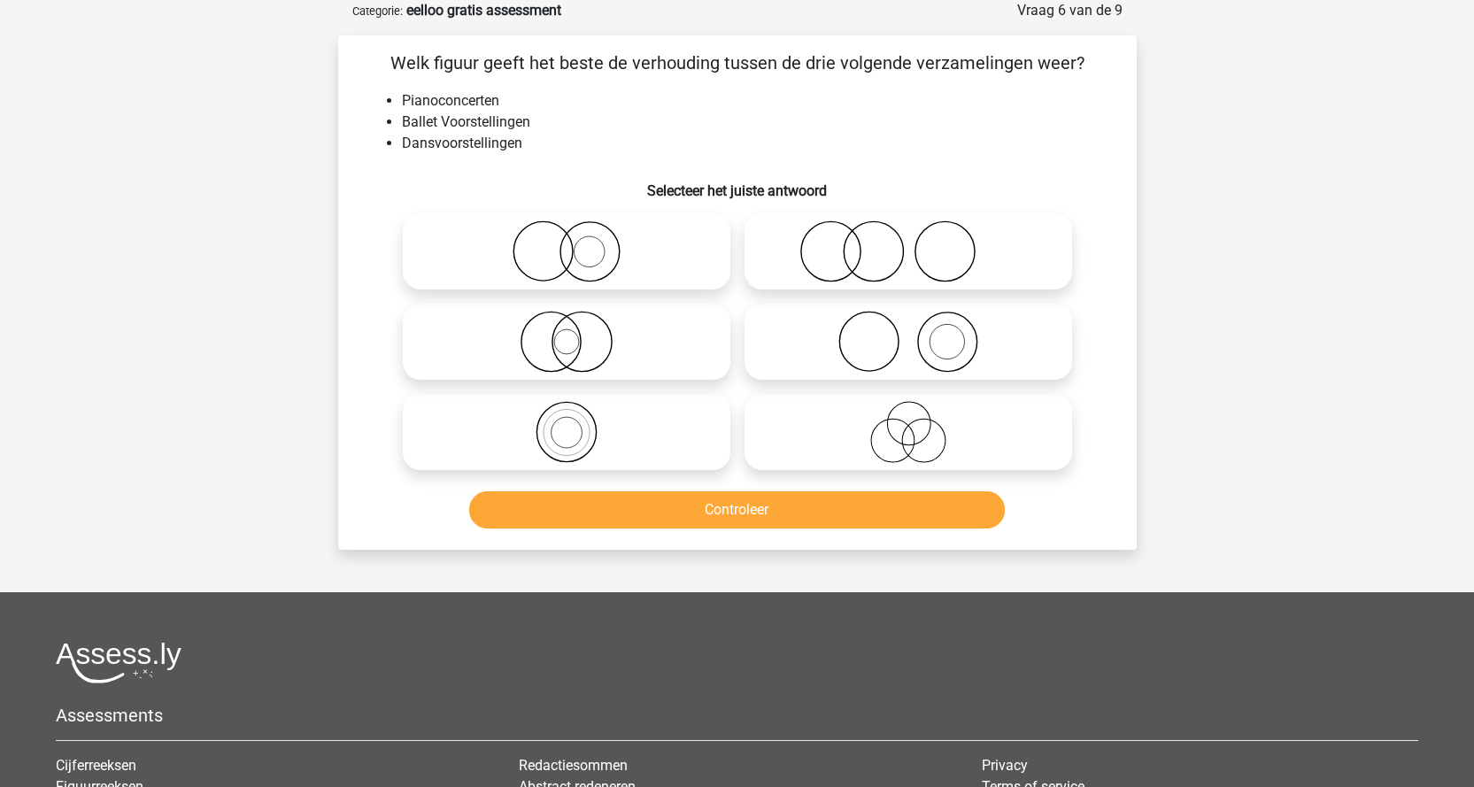
click at [907, 346] on icon at bounding box center [908, 342] width 313 height 62
click at [908, 333] on input "radio" at bounding box center [914, 327] width 12 height 12
radio input "true"
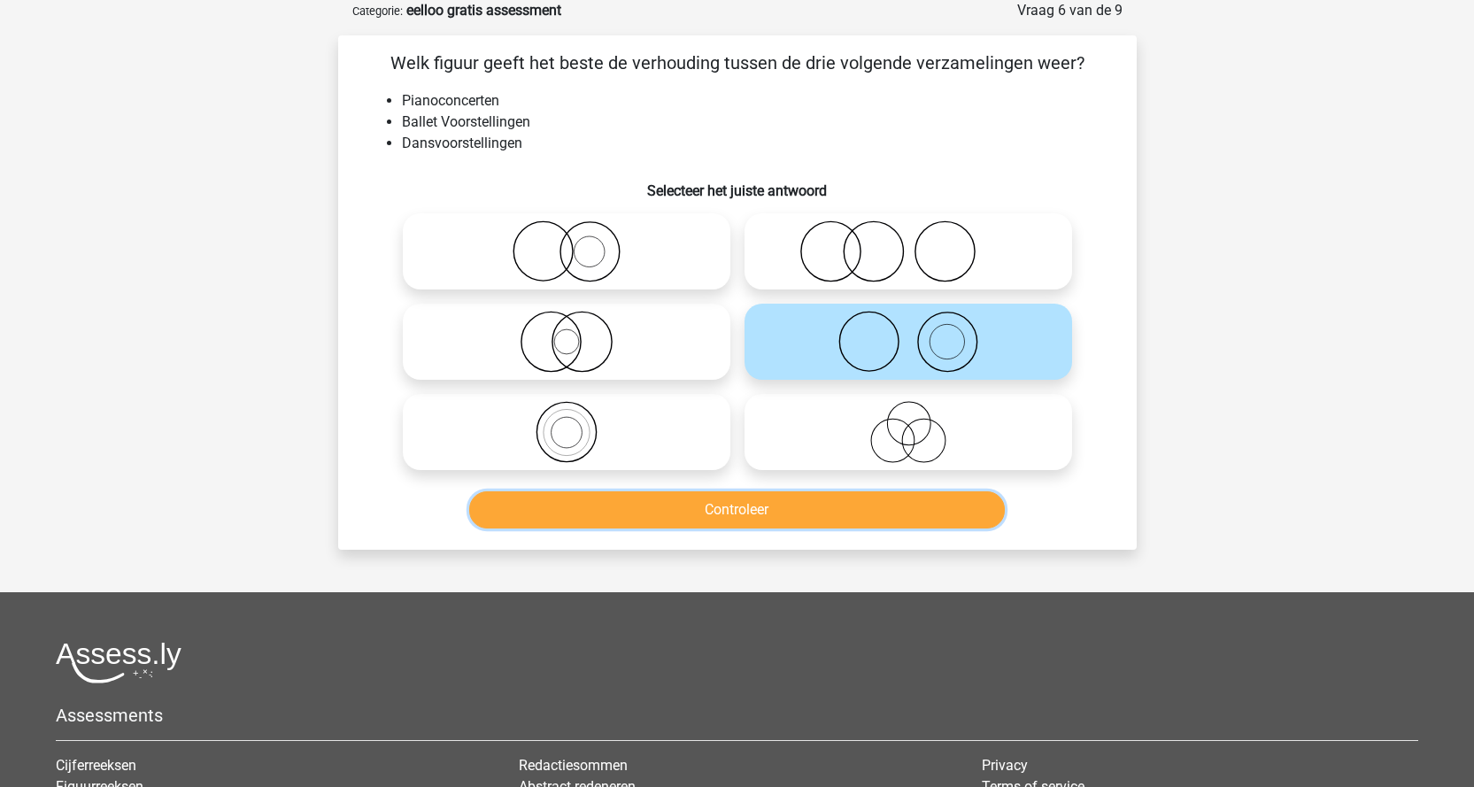
click at [873, 498] on button "Controleer" at bounding box center [737, 509] width 536 height 37
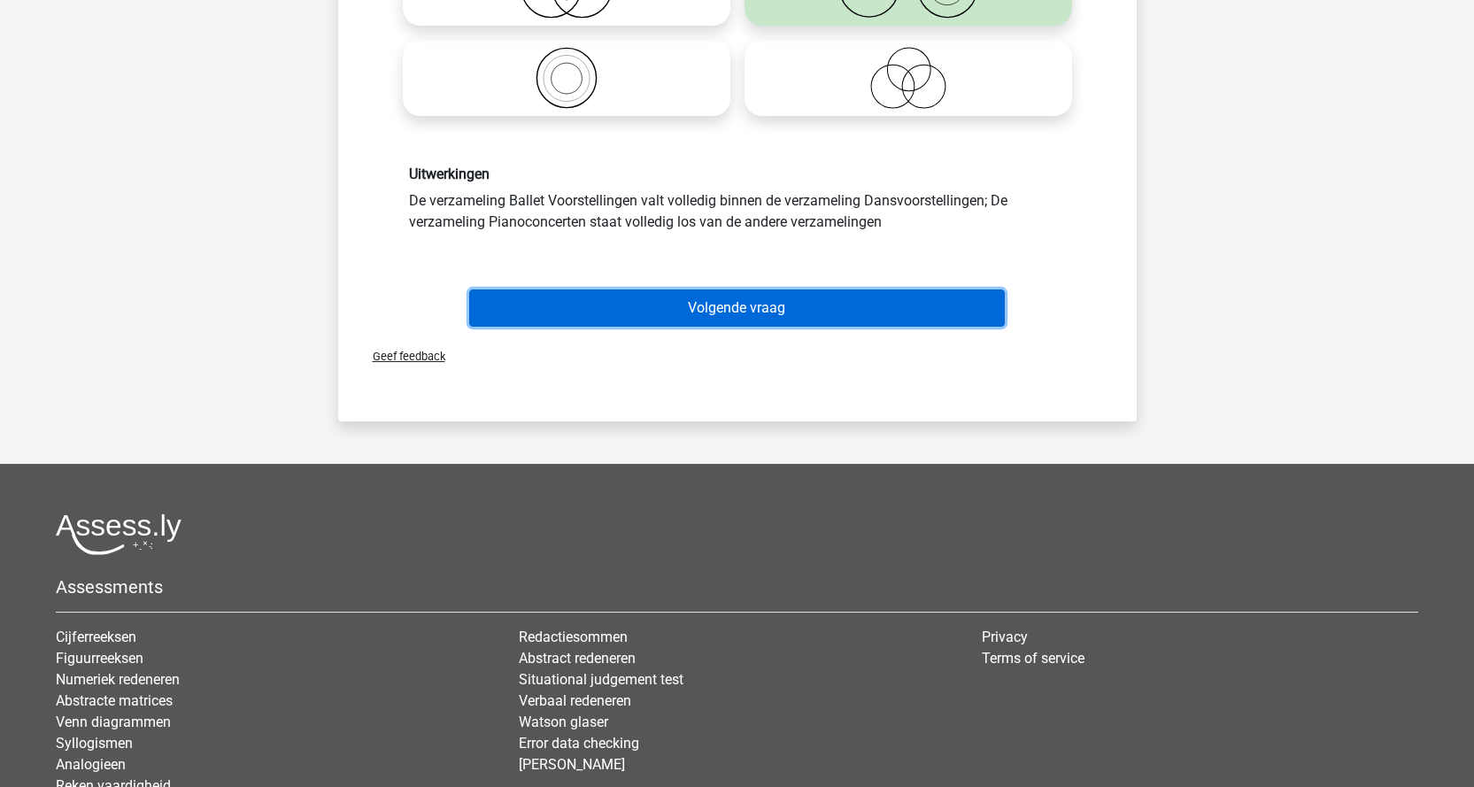
click at [768, 316] on button "Volgende vraag" at bounding box center [737, 307] width 536 height 37
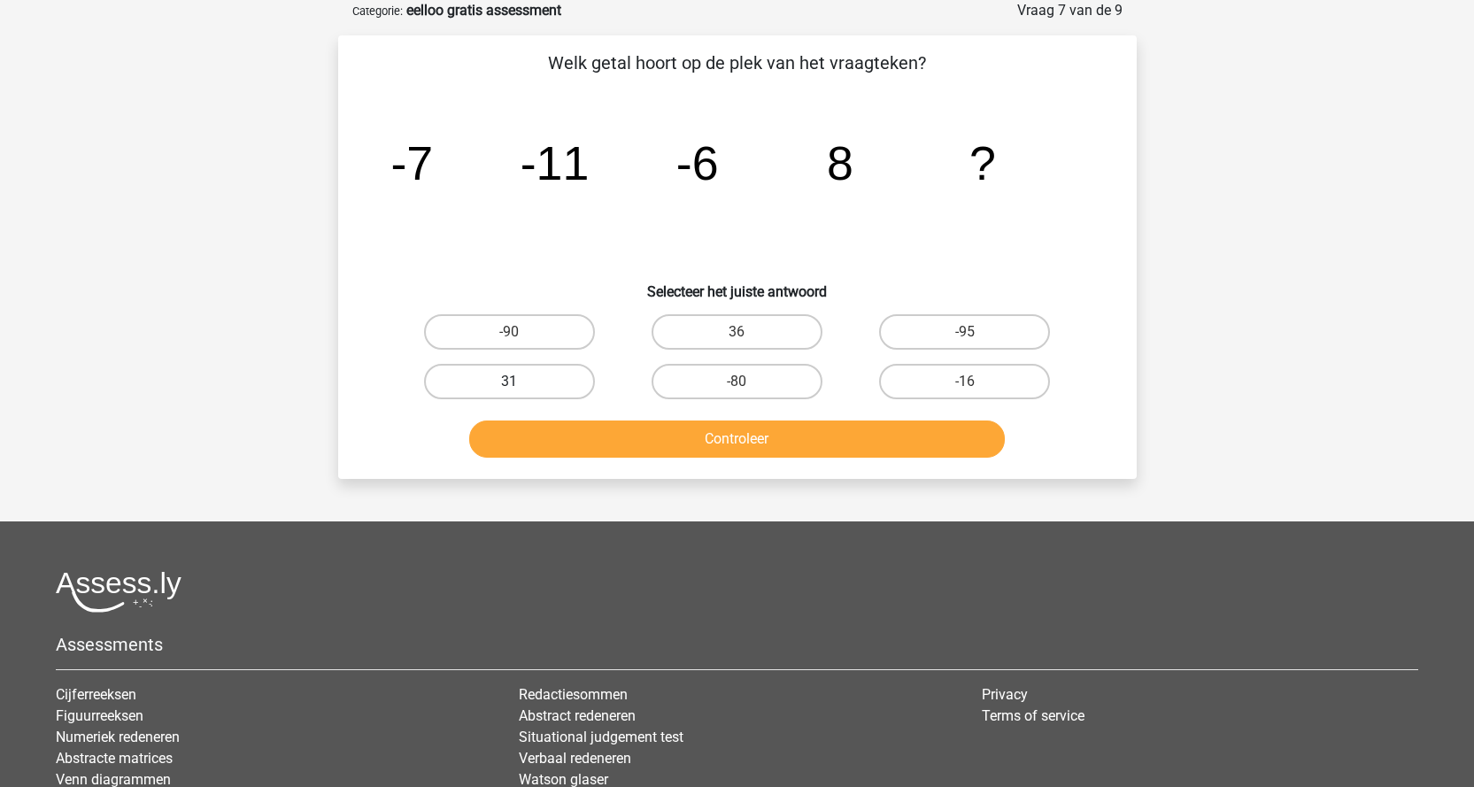
click at [539, 391] on label "31" at bounding box center [509, 381] width 171 height 35
click at [521, 391] on input "31" at bounding box center [515, 388] width 12 height 12
radio input "true"
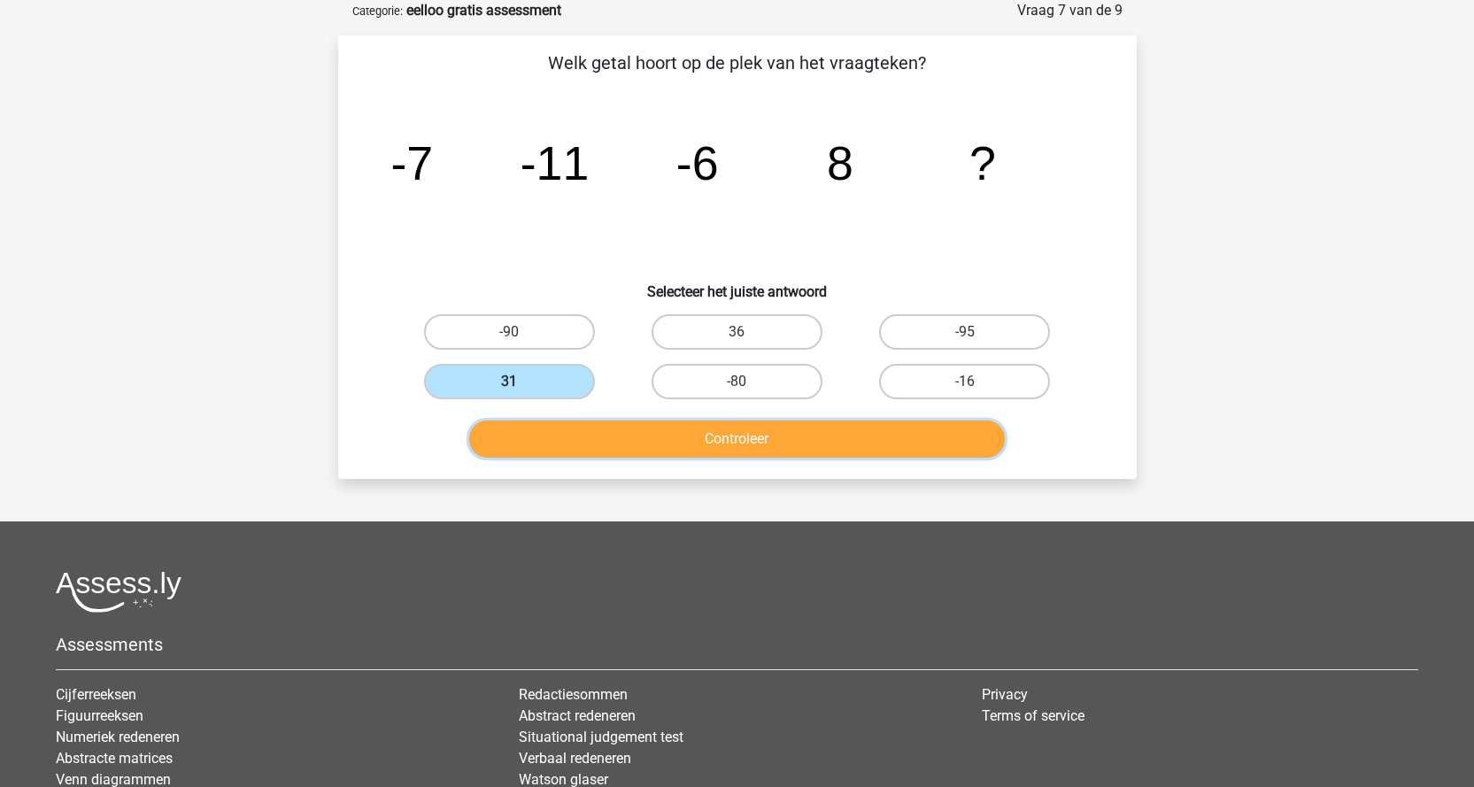
click at [687, 449] on button "Controleer" at bounding box center [737, 439] width 536 height 37
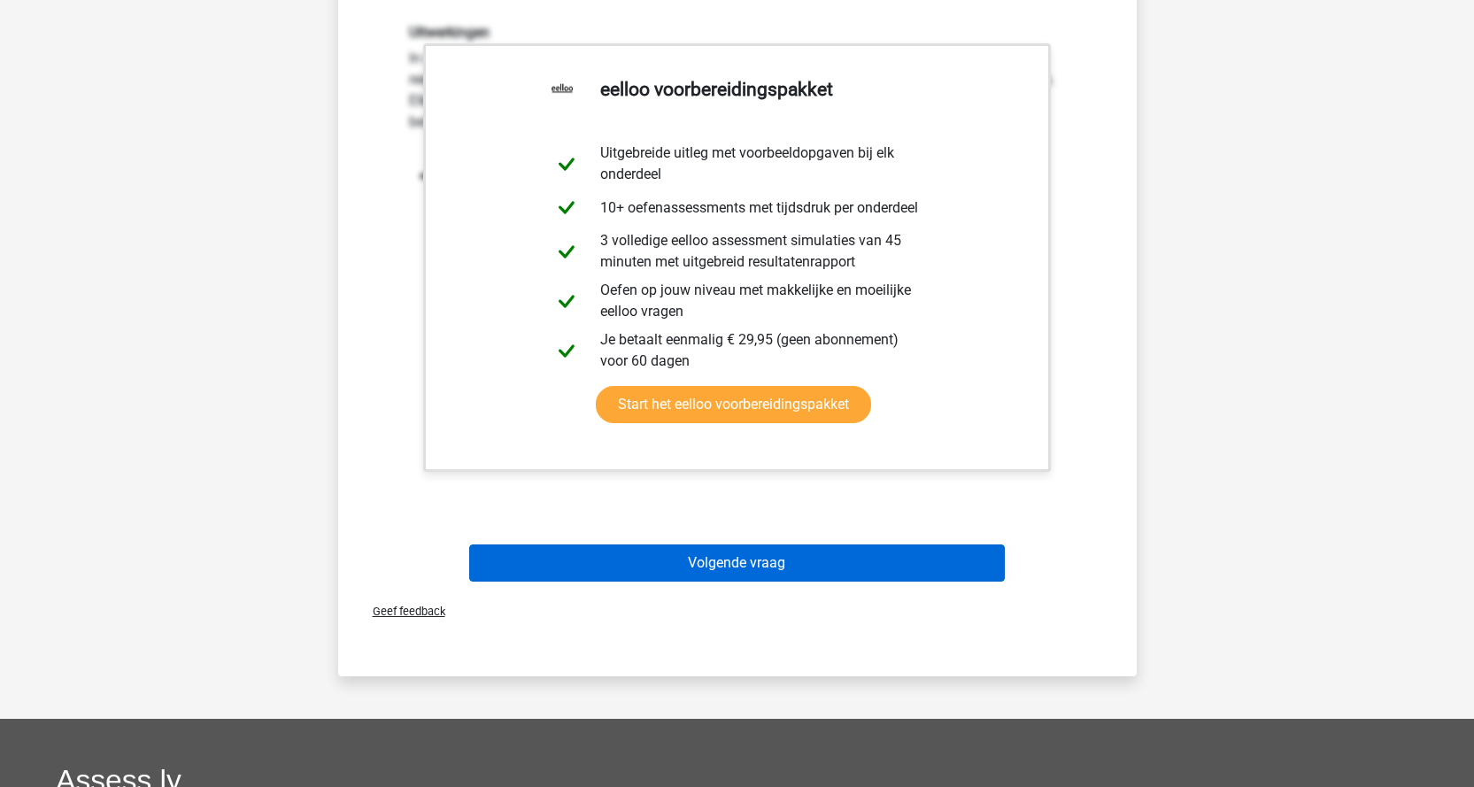
scroll to position [443, 0]
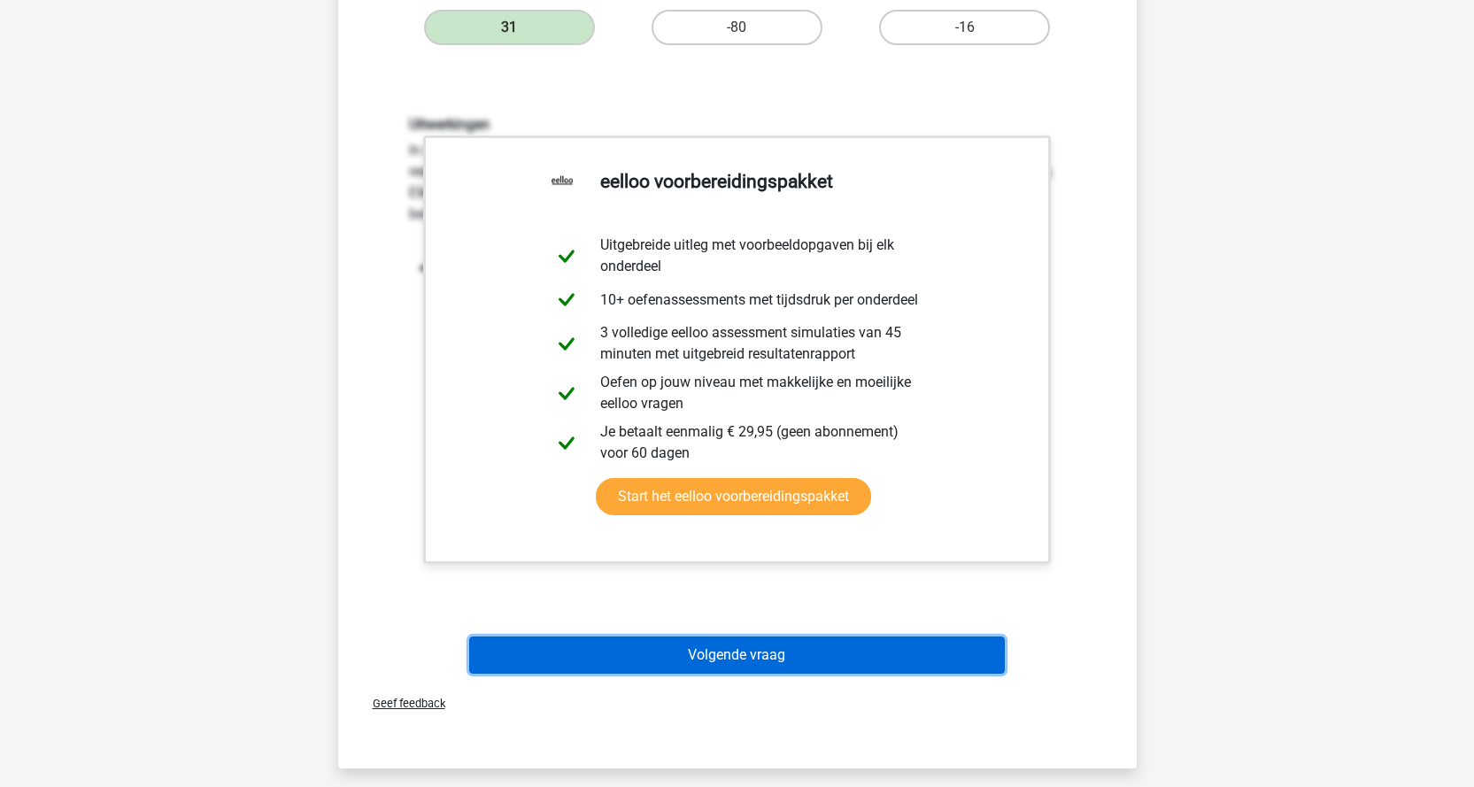
click at [745, 652] on button "Volgende vraag" at bounding box center [737, 655] width 536 height 37
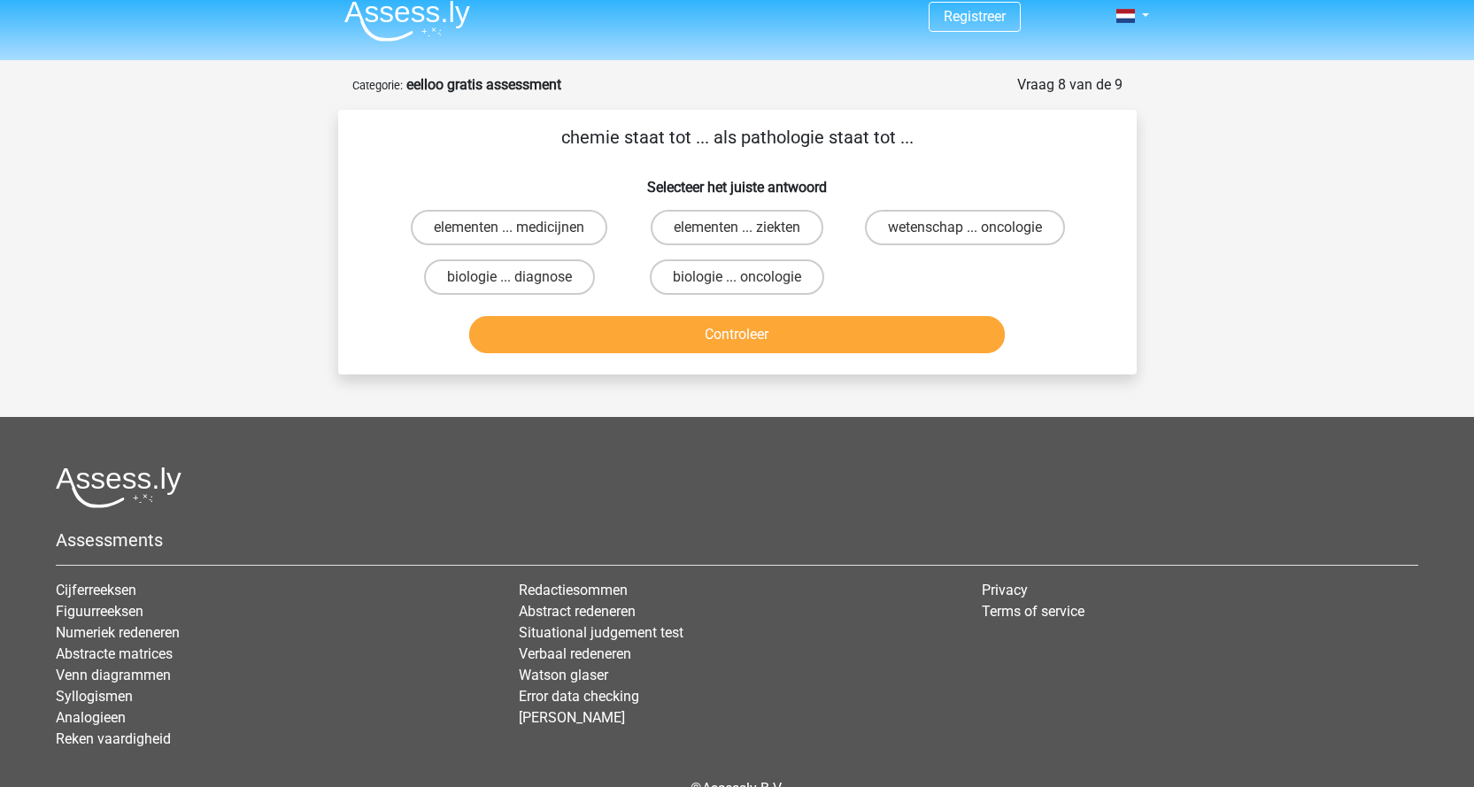
scroll to position [0, 0]
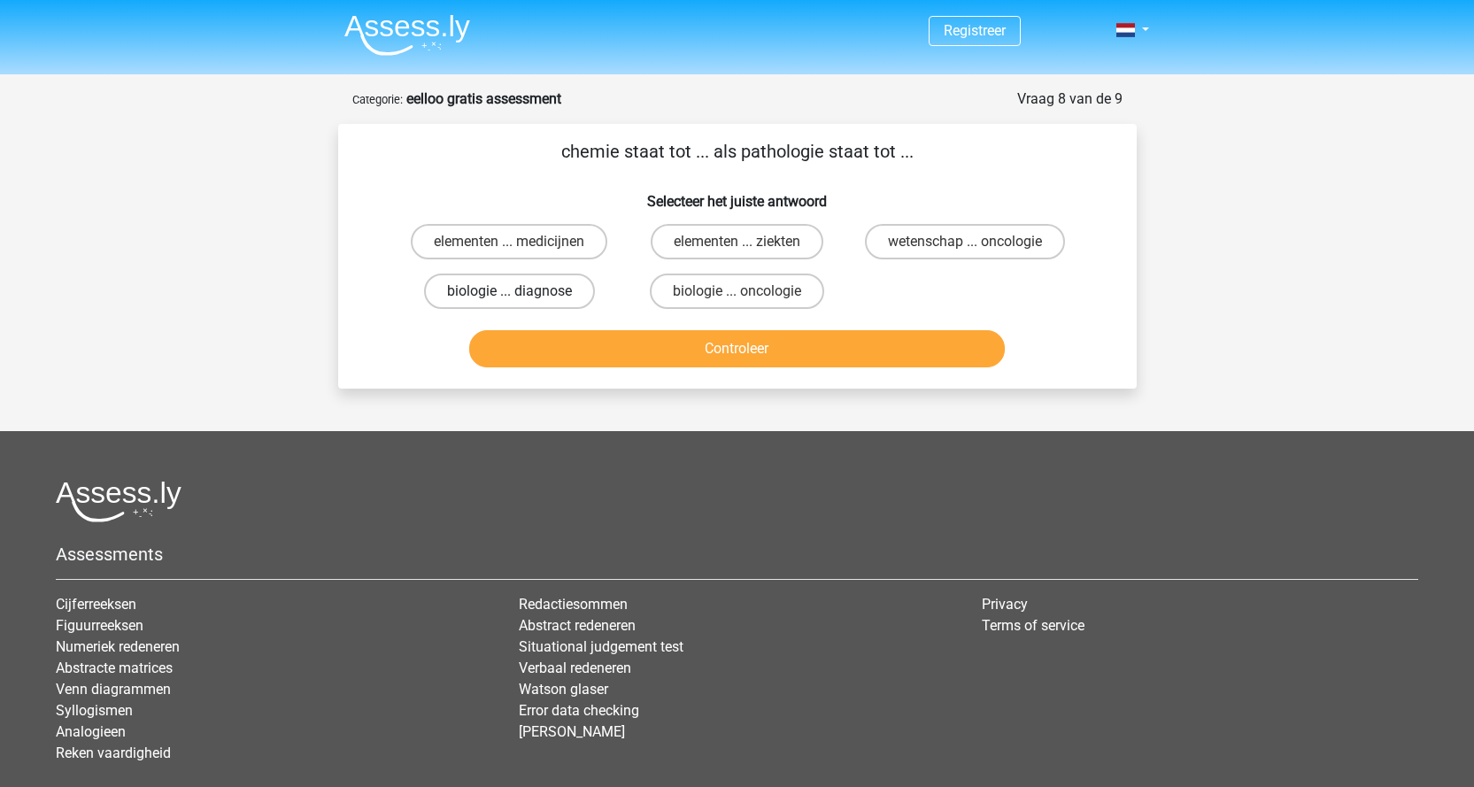
click at [502, 290] on label "biologie ... diagnose" at bounding box center [509, 291] width 171 height 35
click at [509, 291] on input "biologie ... diagnose" at bounding box center [515, 297] width 12 height 12
radio input "true"
click at [654, 347] on button "Controleer" at bounding box center [737, 348] width 536 height 37
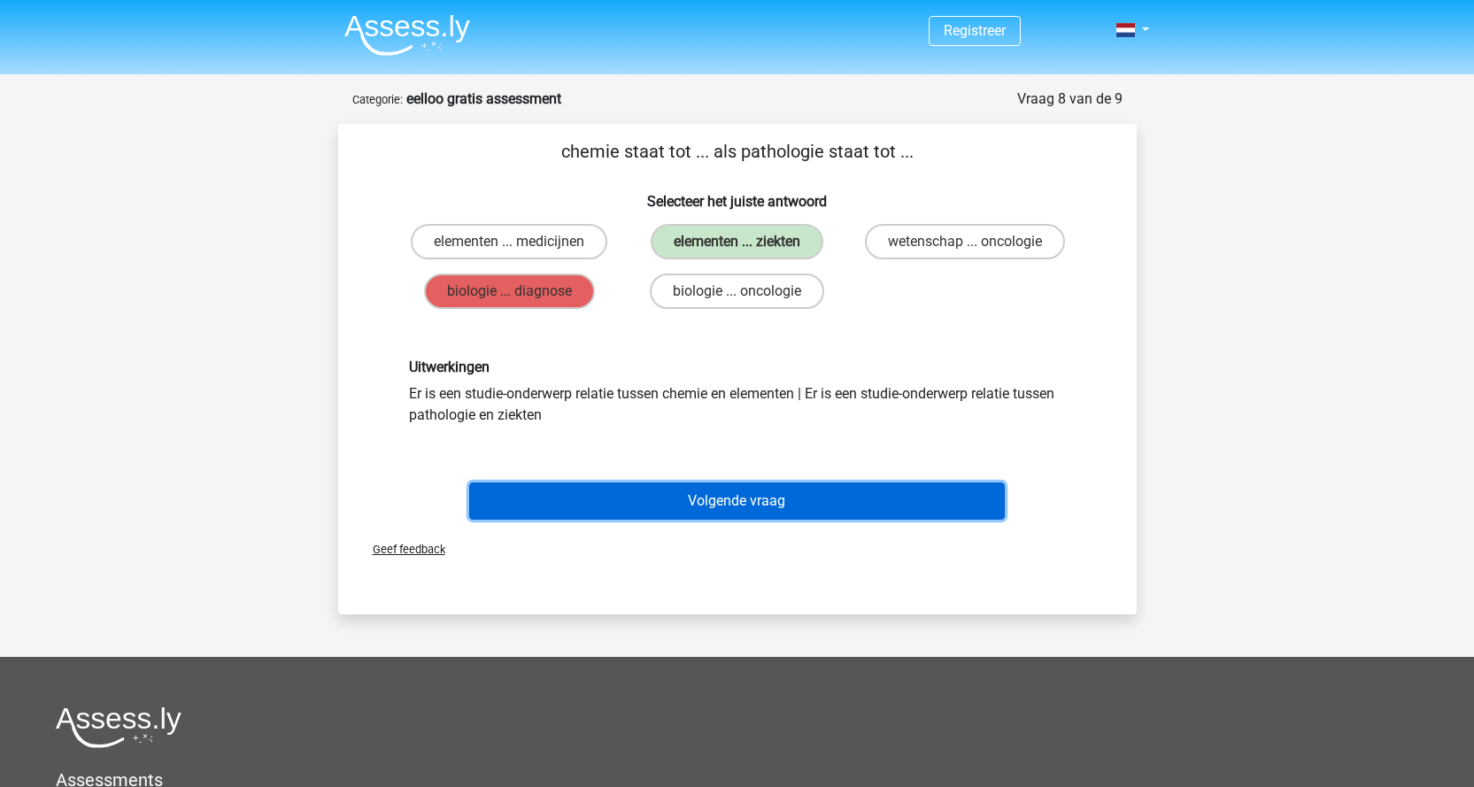
click at [722, 494] on button "Volgende vraag" at bounding box center [737, 500] width 536 height 37
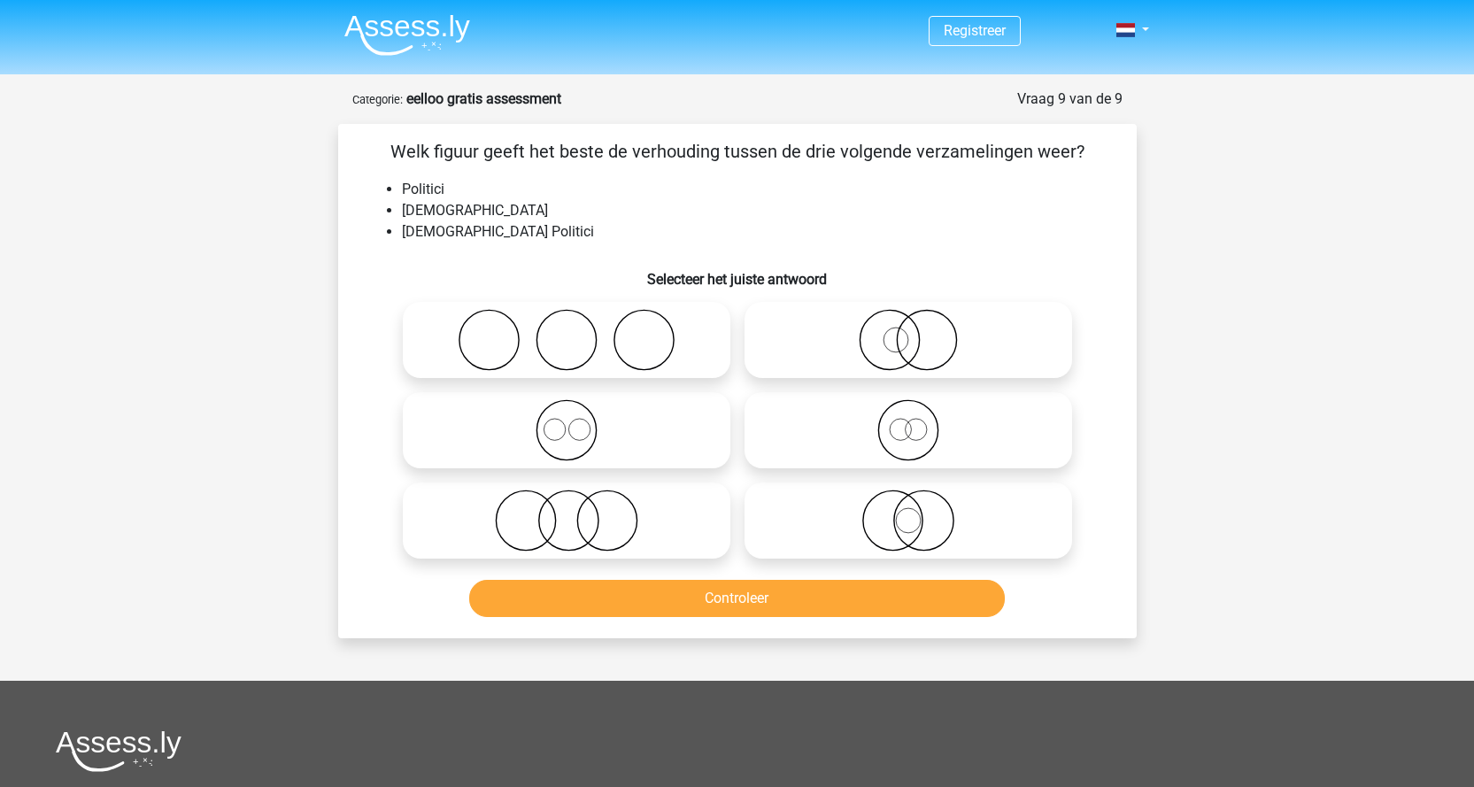
scroll to position [89, 0]
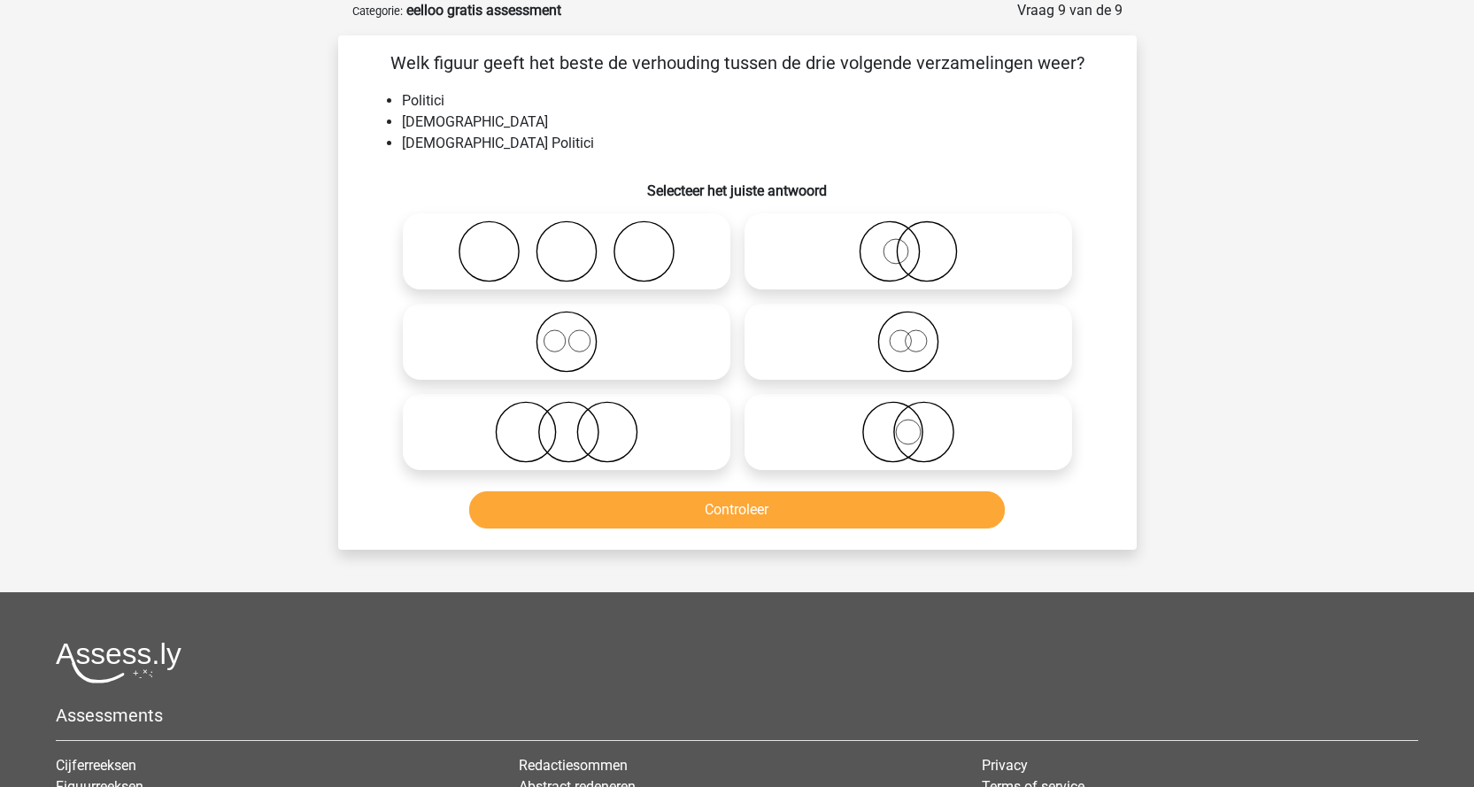
click at [580, 433] on icon at bounding box center [566, 432] width 313 height 62
click at [578, 423] on input "radio" at bounding box center [573, 418] width 12 height 12
radio input "true"
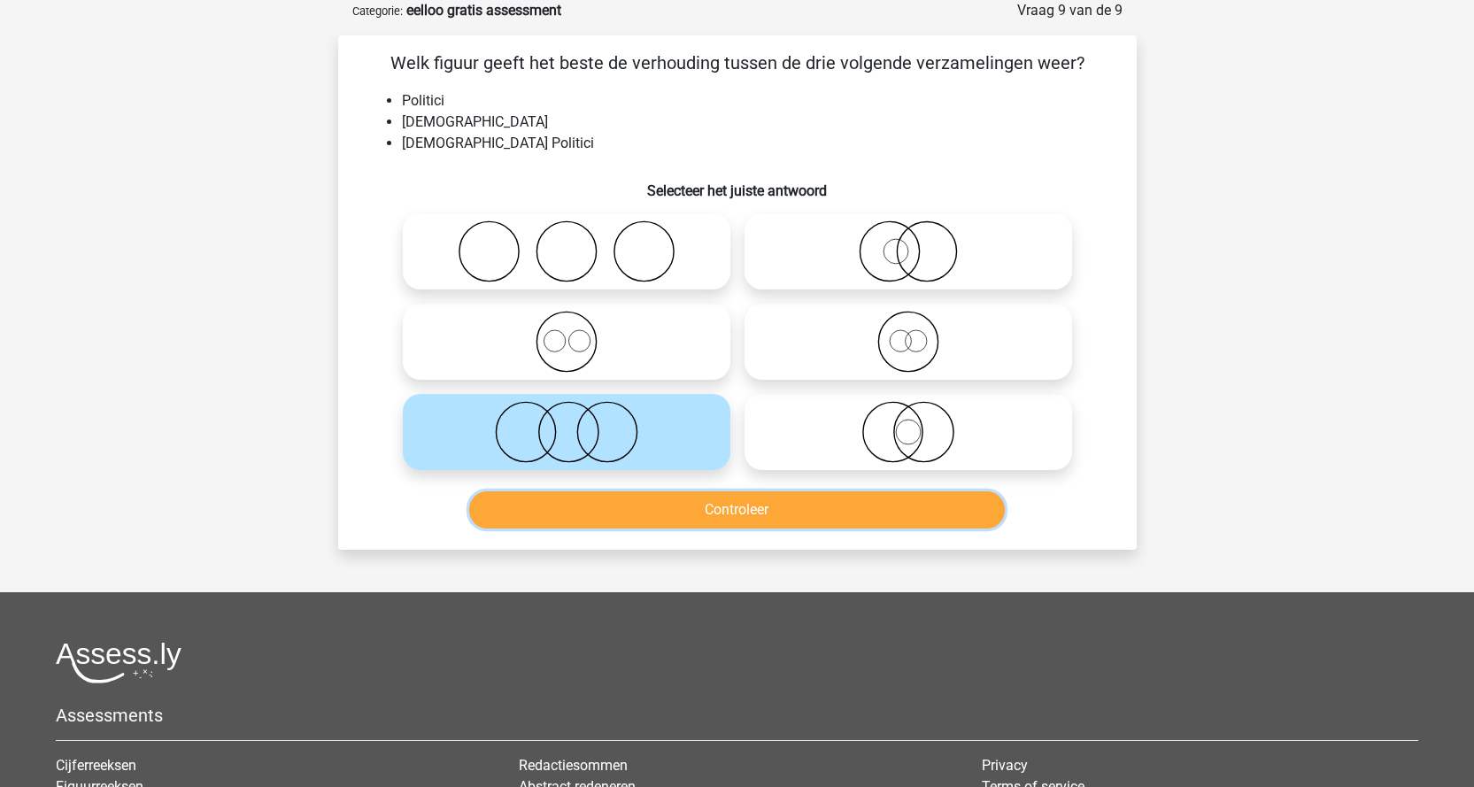
click at [638, 518] on button "Controleer" at bounding box center [737, 509] width 536 height 37
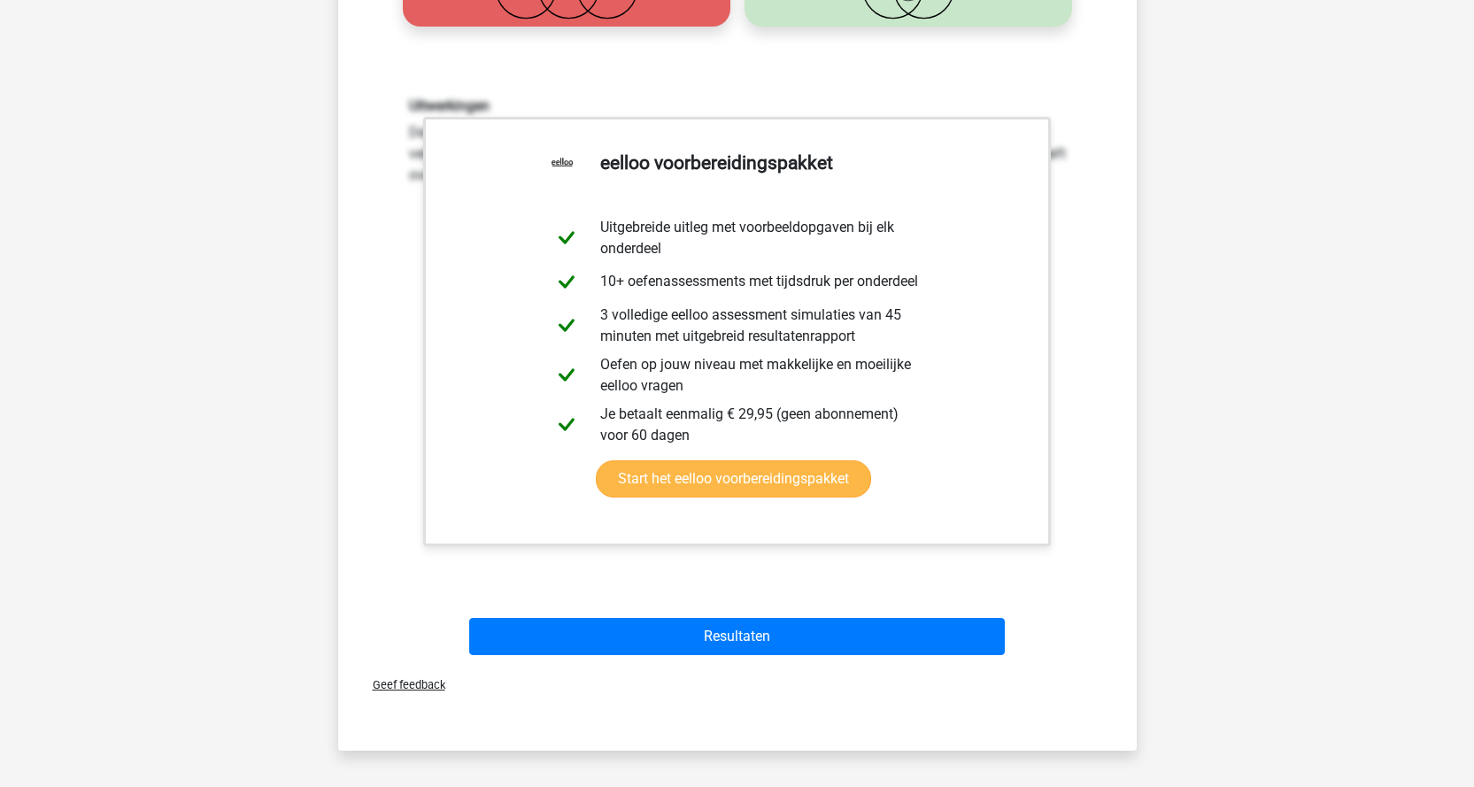
scroll to position [620, 0]
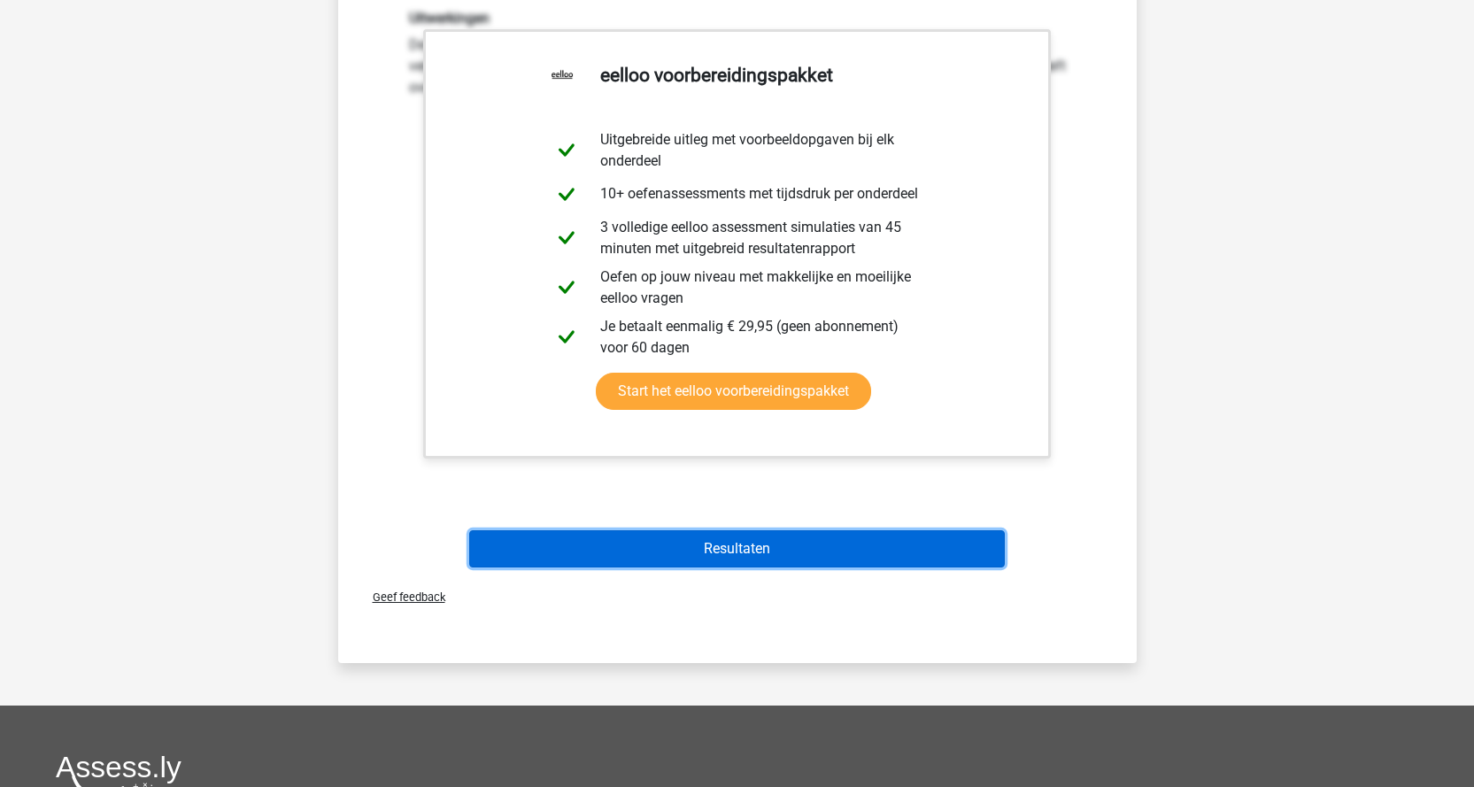
click at [694, 544] on button "Resultaten" at bounding box center [737, 548] width 536 height 37
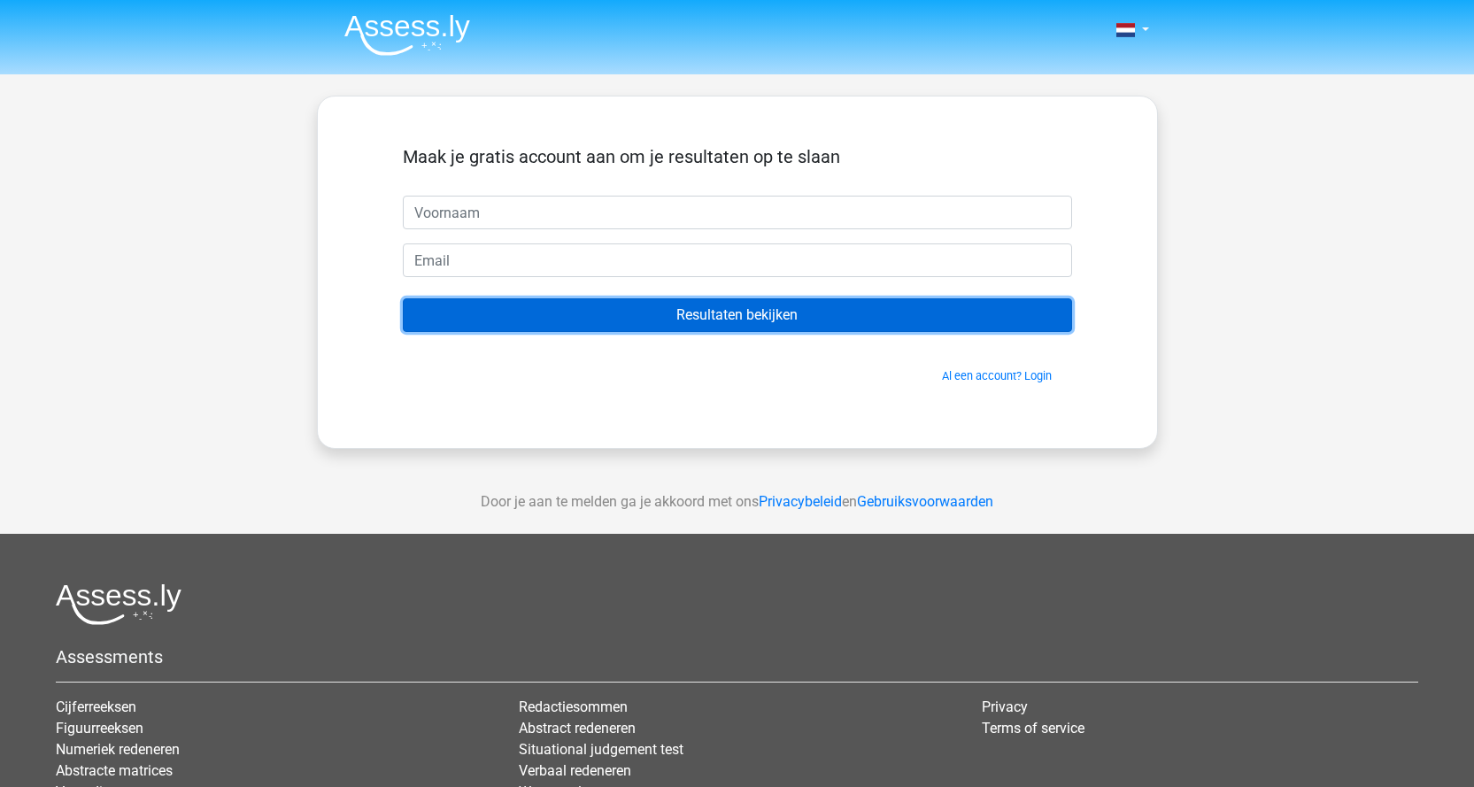
click at [823, 327] on input "Resultaten bekijken" at bounding box center [737, 315] width 669 height 34
